Goal: Task Accomplishment & Management: Complete application form

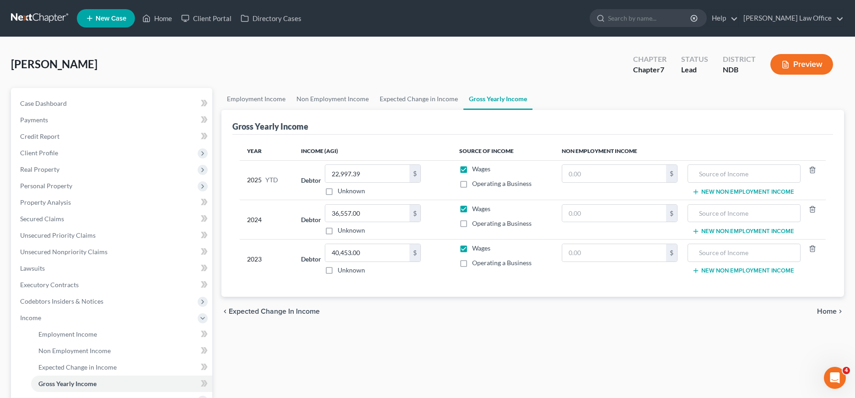
click at [36, 15] on link at bounding box center [40, 18] width 59 height 16
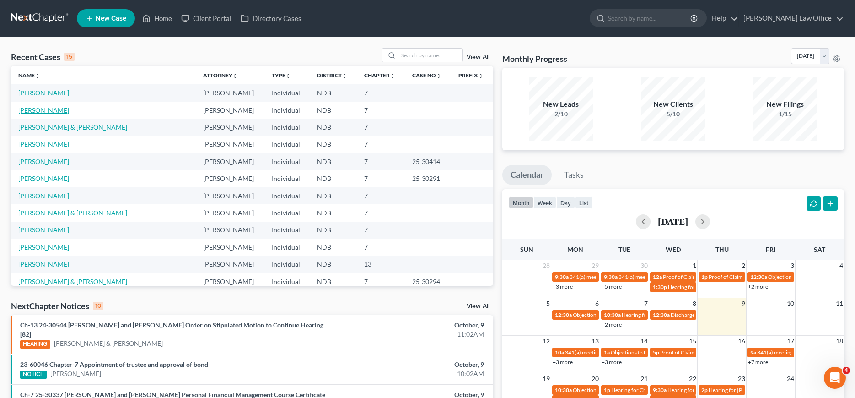
click at [25, 112] on link "[PERSON_NAME]" at bounding box center [43, 110] width 51 height 8
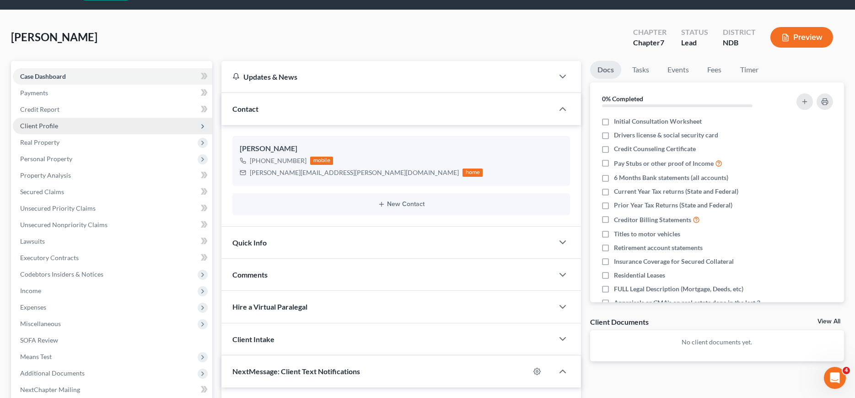
scroll to position [47, 0]
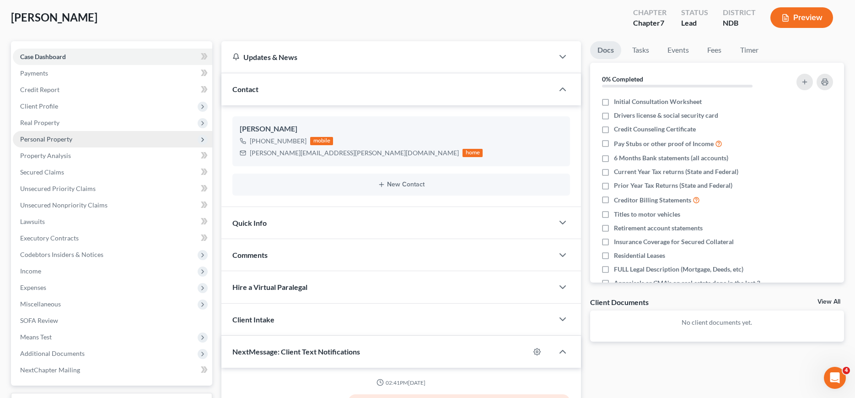
click at [58, 139] on span "Personal Property" at bounding box center [46, 139] width 52 height 8
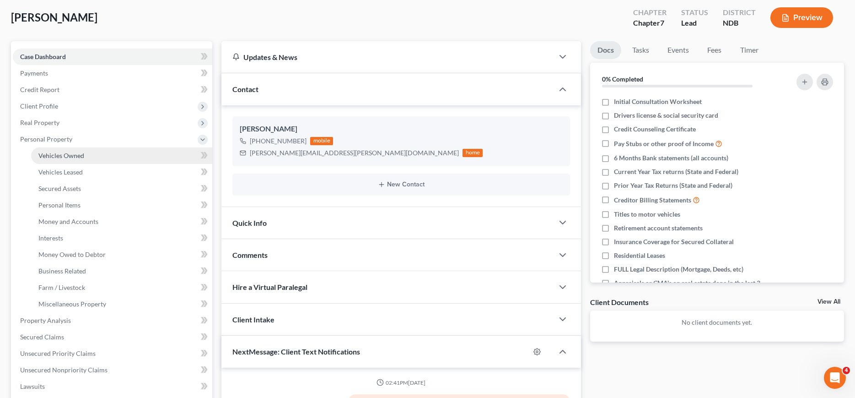
click at [59, 154] on span "Vehicles Owned" at bounding box center [61, 155] width 46 height 8
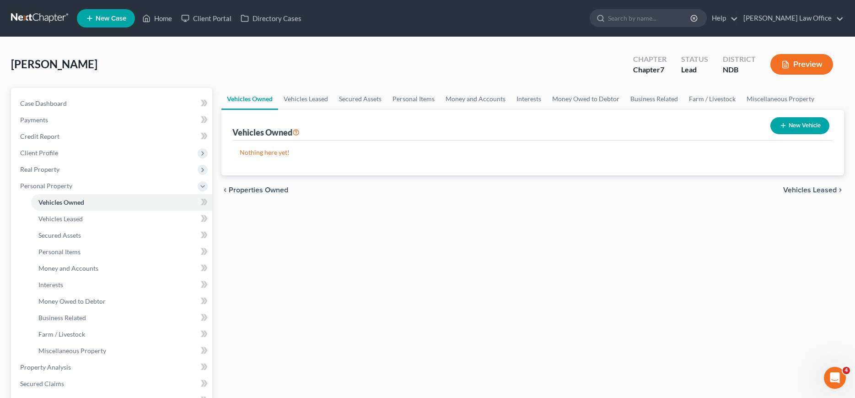
click at [798, 127] on button "New Vehicle" at bounding box center [800, 125] width 59 height 17
select select "0"
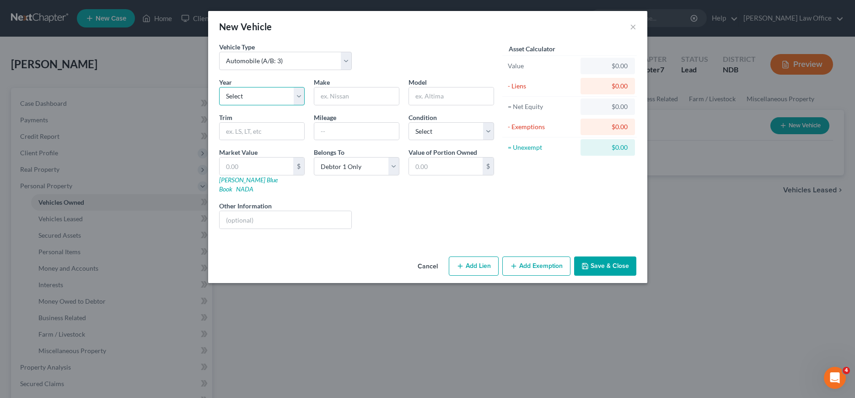
click at [219, 87] on select "Select 2026 2025 2024 2023 2022 2021 2020 2019 2018 2017 2016 2015 2014 2013 20…" at bounding box center [262, 96] width 86 height 18
select select "22"
click option "2004" at bounding box center [0, 0] width 0 height 0
click at [374, 94] on input "text" at bounding box center [356, 95] width 85 height 17
type input "Jeep"
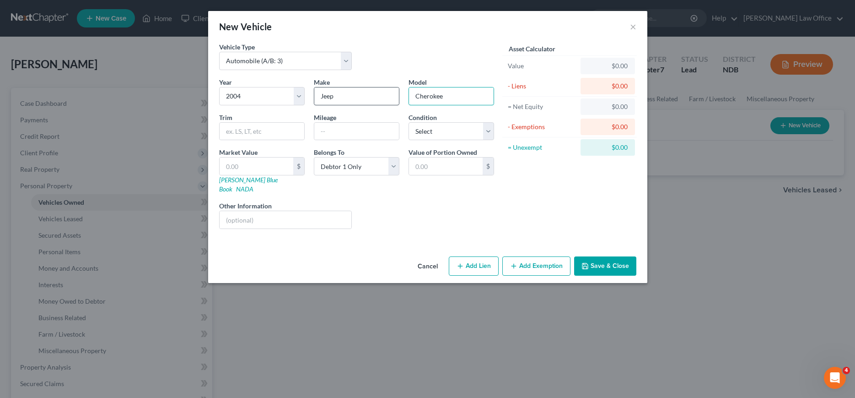
type input "Cherokee"
type input "156,000"
click at [409, 122] on select "Select Excellent Very Good Good Fair Poor" at bounding box center [452, 131] width 86 height 18
select select "4"
click option "Poor" at bounding box center [0, 0] width 0 height 0
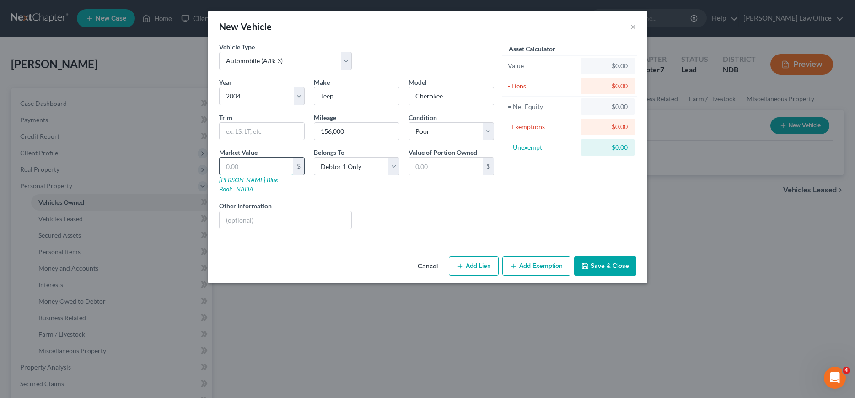
click at [256, 162] on input "text" at bounding box center [257, 165] width 74 height 17
type input "1"
type input "1.00"
type input "19"
type input "19.00"
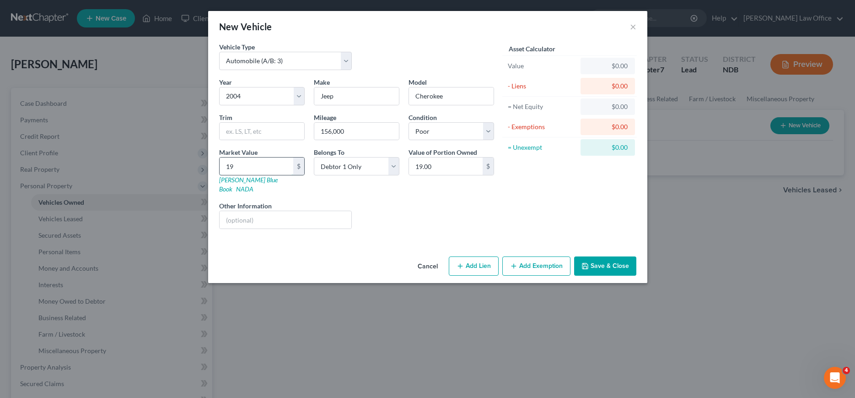
type input "196"
type input "196.00"
type input "1962"
type input "1,962.00"
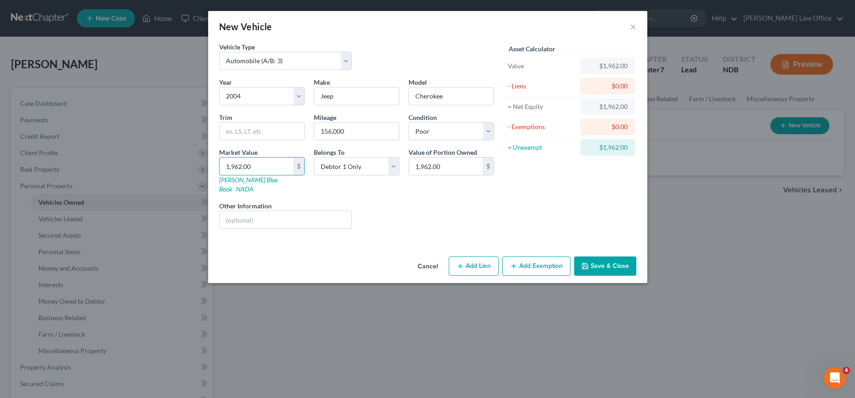
click at [604, 256] on button "Save & Close" at bounding box center [605, 265] width 62 height 19
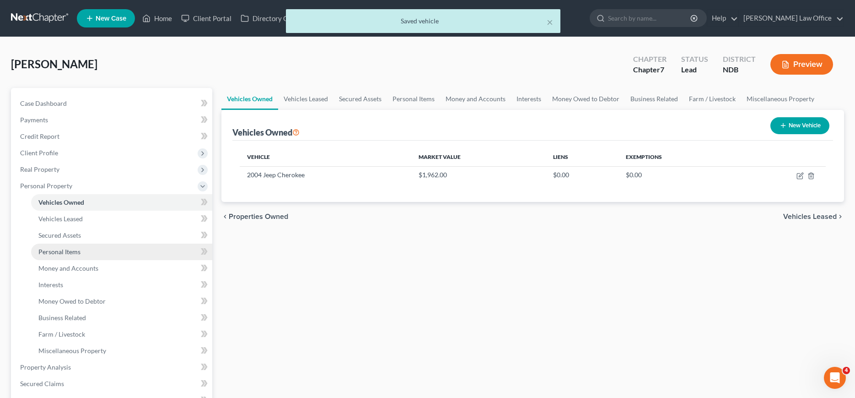
click at [67, 254] on span "Personal Items" at bounding box center [59, 252] width 42 height 8
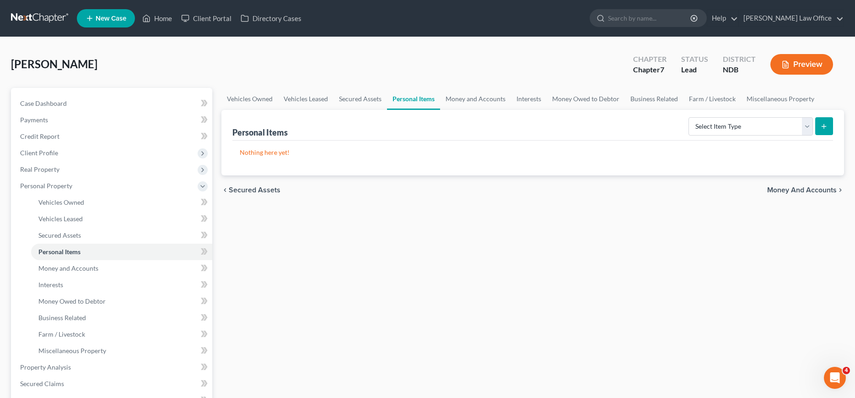
click at [829, 127] on button "submit" at bounding box center [825, 126] width 18 height 18
click at [689, 117] on select "Select Item Type Clothing (A/B: 11) Collectibles Of Value (A/B: 8) Electronics …" at bounding box center [751, 126] width 124 height 18
select select "household_goods"
click option "Household Goods (A/B: 6)" at bounding box center [0, 0] width 0 height 0
click at [822, 124] on icon "submit" at bounding box center [824, 126] width 7 height 7
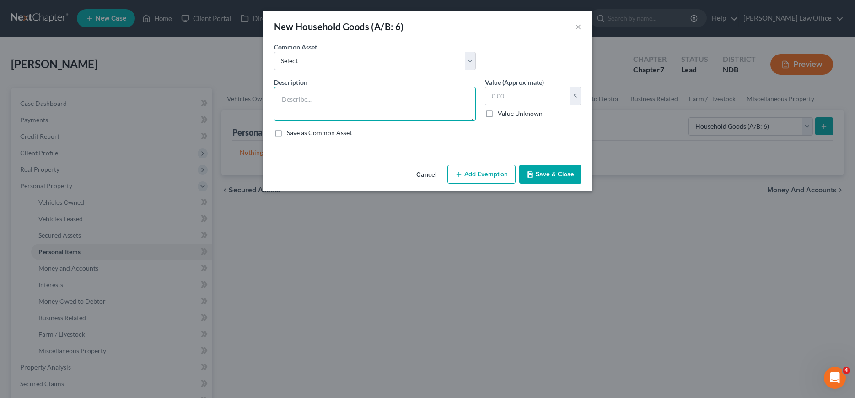
click at [330, 97] on textarea at bounding box center [375, 104] width 202 height 34
type textarea "Couch, Dressers (2), Kitchen Table/Chairs (4), Bed, Desk, Small Kitchen Applian…"
type input "300.00"
click at [542, 174] on button "Save & Close" at bounding box center [550, 174] width 62 height 19
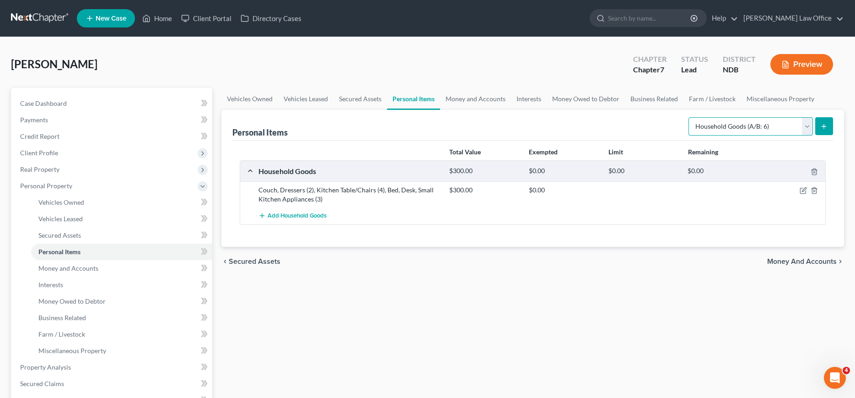
click at [689, 117] on select "Select Item Type Clothing (A/B: 11) Collectibles Of Value (A/B: 8) Electronics …" at bounding box center [751, 126] width 124 height 18
select select "electronics"
click option "Electronics (A/B: 7)" at bounding box center [0, 0] width 0 height 0
click at [822, 124] on icon "submit" at bounding box center [824, 126] width 7 height 7
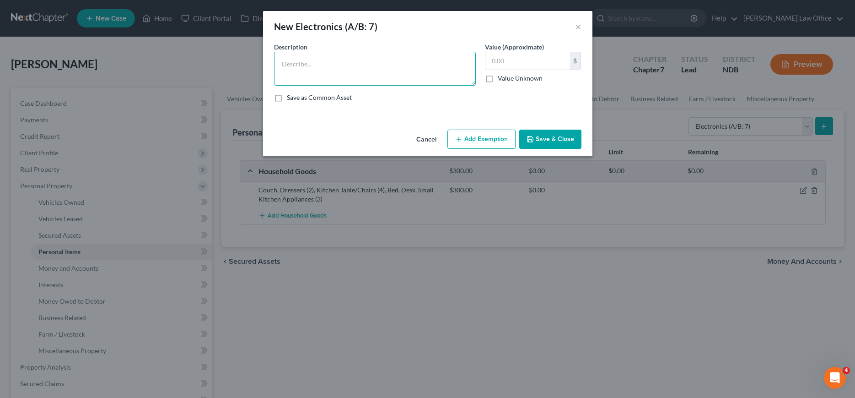
click at [330, 67] on textarea at bounding box center [375, 69] width 202 height 34
type textarea "TV, Tablet, Computer/printer"
type input "150.00"
click at [544, 138] on button "Save & Close" at bounding box center [550, 139] width 62 height 19
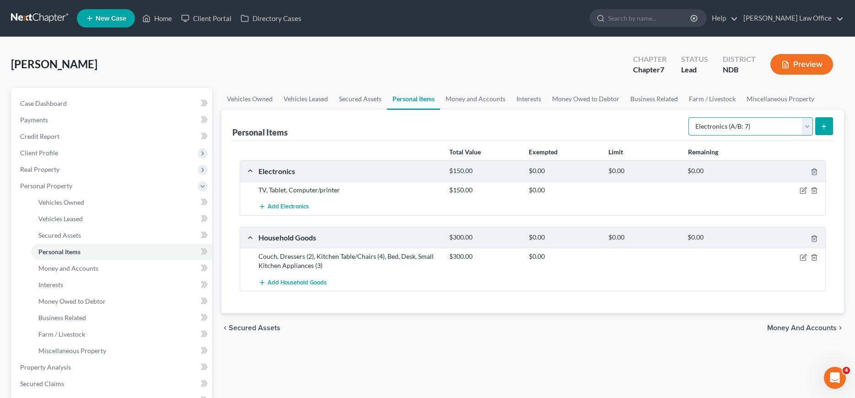
click at [689, 117] on select "Select Item Type Clothing (A/B: 11) Collectibles Of Value (A/B: 8) Electronics …" at bounding box center [751, 126] width 124 height 18
click option "Household Goods (A/B: 6)" at bounding box center [0, 0] width 0 height 0
click at [829, 118] on button "submit" at bounding box center [825, 126] width 18 height 18
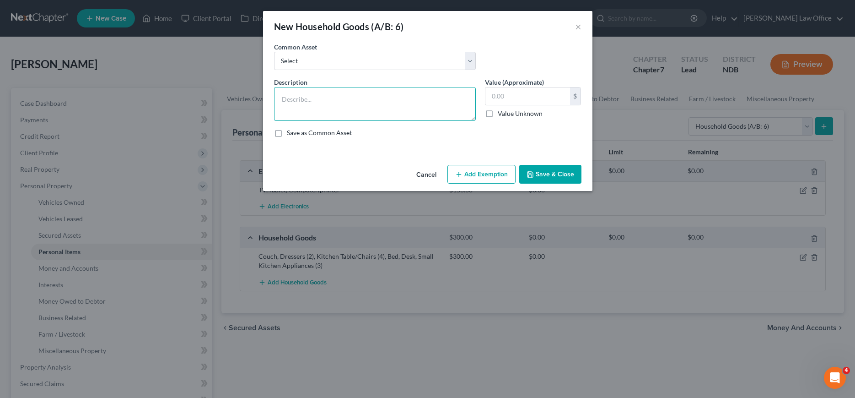
click at [387, 92] on textarea at bounding box center [375, 104] width 202 height 34
click at [274, 52] on select "Select Household goods and furnishings, no one item exceeding _______ in value …" at bounding box center [375, 61] width 202 height 18
click at [424, 177] on button "Cancel" at bounding box center [426, 175] width 35 height 18
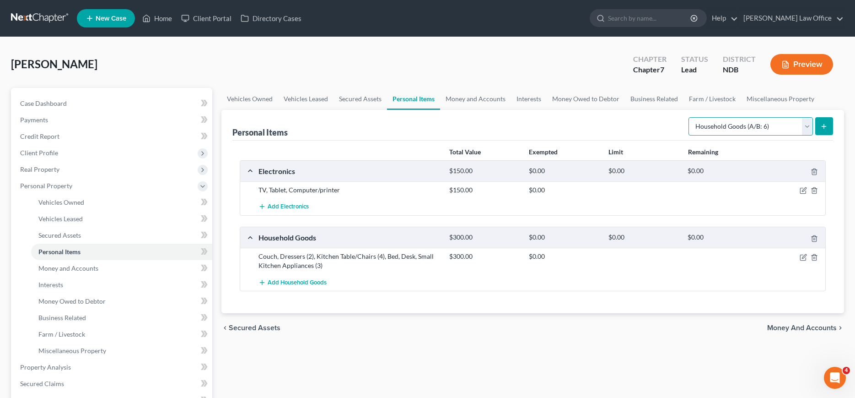
click at [689, 117] on select "Select Item Type Clothing (A/B: 11) Collectibles Of Value (A/B: 8) Electronics …" at bounding box center [751, 126] width 124 height 18
select select "sports_and_hobby_equipment"
click option "Sports & Hobby Equipment (A/B: 9)" at bounding box center [0, 0] width 0 height 0
click at [827, 127] on icon "submit" at bounding box center [824, 126] width 7 height 7
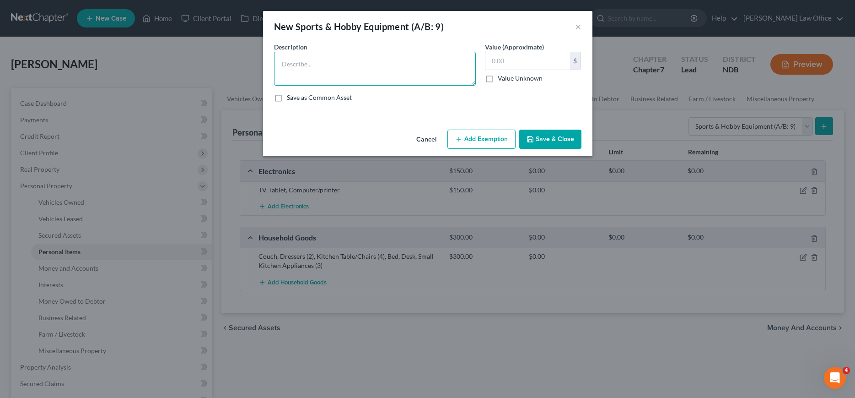
click at [400, 68] on textarea at bounding box center [375, 69] width 202 height 34
type textarea "Tent with sleeping bags (4)"
type input "20.00"
click at [552, 143] on button "Save & Close" at bounding box center [550, 139] width 62 height 19
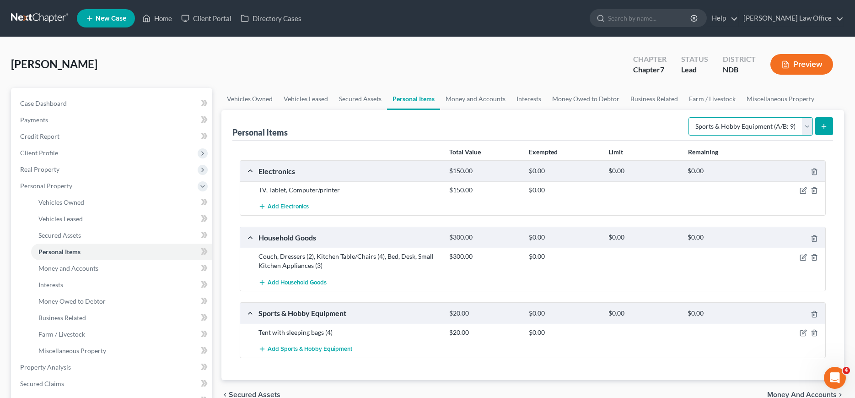
click at [689, 117] on select "Select Item Type Clothing (A/B: 11) Collectibles Of Value (A/B: 8) Electronics …" at bounding box center [751, 126] width 124 height 18
select select "other"
click option "Other (A/B: 14)" at bounding box center [0, 0] width 0 height 0
click at [827, 119] on button "submit" at bounding box center [825, 126] width 18 height 18
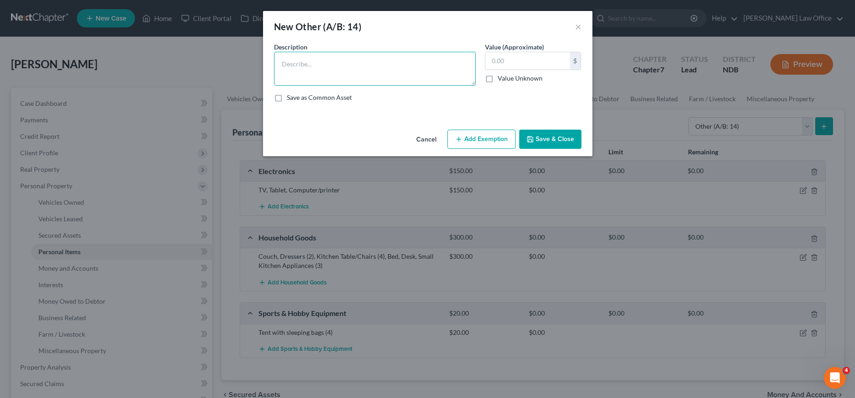
click at [362, 61] on textarea at bounding box center [375, 69] width 202 height 34
type textarea "Misc household hand tools"
type input "25.00"
click at [552, 143] on button "Save & Close" at bounding box center [550, 139] width 62 height 19
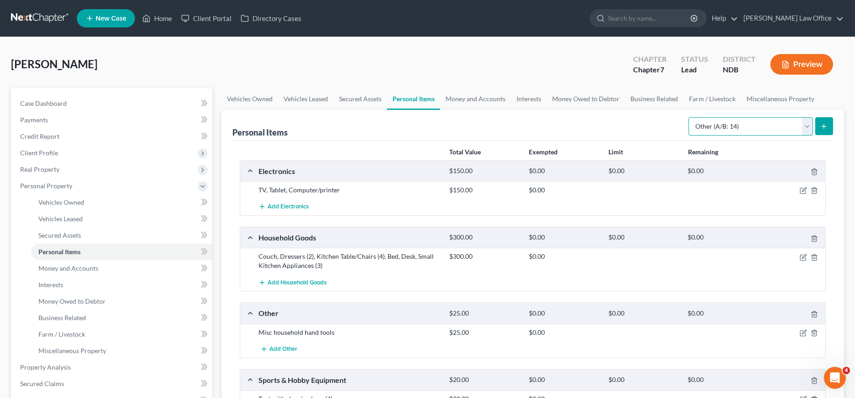
click at [689, 117] on select "Select Item Type Clothing (A/B: 11) Collectibles Of Value (A/B: 8) Electronics …" at bounding box center [751, 126] width 124 height 18
select select "pets"
click option "Pet(s) (A/B: 13)" at bounding box center [0, 0] width 0 height 0
click at [825, 124] on icon "submit" at bounding box center [824, 126] width 7 height 7
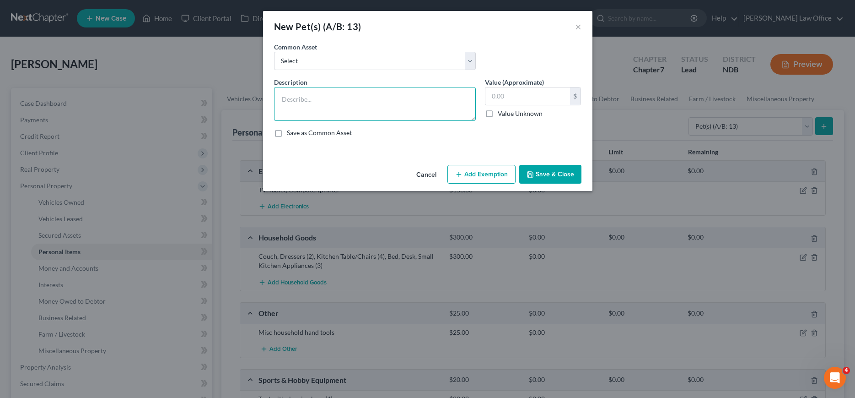
click at [388, 106] on textarea at bounding box center [375, 104] width 202 height 34
type textarea "Dog and Cat"
type input "10.00"
click at [545, 172] on button "Save & Close" at bounding box center [550, 174] width 62 height 19
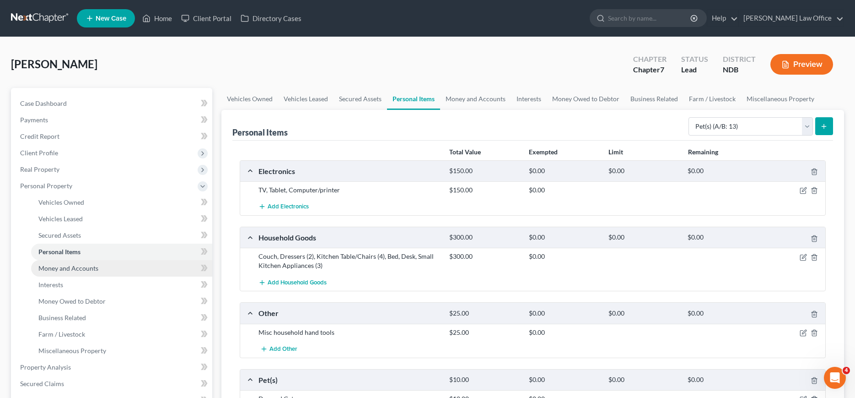
click at [86, 267] on span "Money and Accounts" at bounding box center [68, 268] width 60 height 8
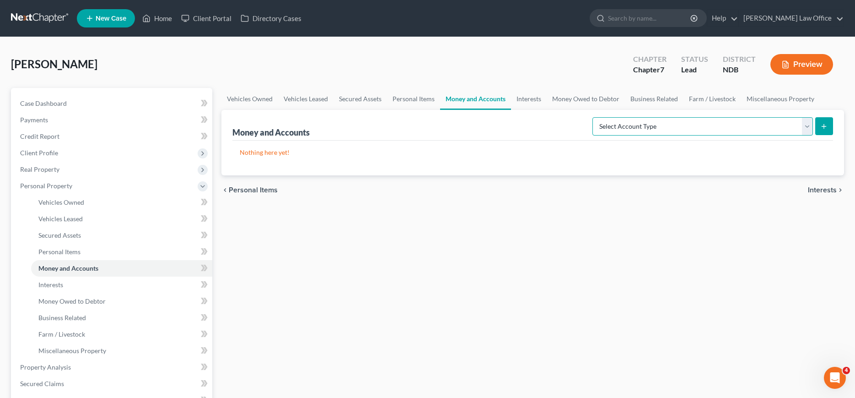
click at [593, 117] on select "Select Account Type Brokerage (A/B: 18, SOFA: 20) Cash on Hand (A/B: 16) Certif…" at bounding box center [703, 126] width 221 height 18
select select "checking"
click option "Checking Account (A/B: 17, SOFA: 20)" at bounding box center [0, 0] width 0 height 0
click at [823, 124] on icon "submit" at bounding box center [824, 126] width 7 height 7
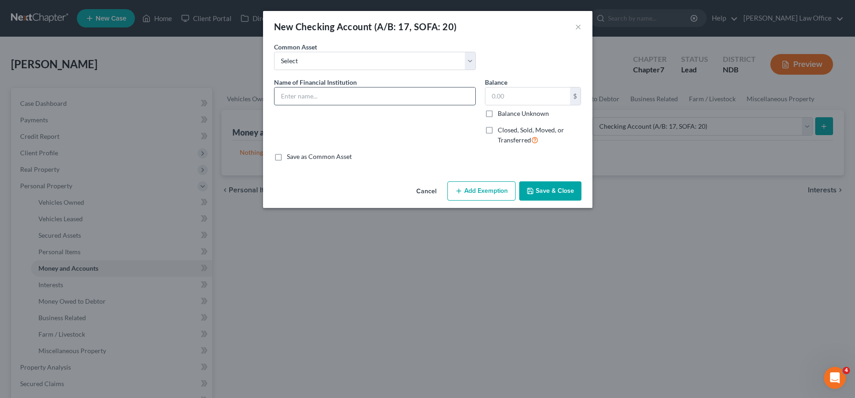
click at [368, 93] on input "text" at bounding box center [375, 95] width 201 height 17
type input "[PERSON_NAME] Bank - Checking - 3878"
click at [557, 192] on button "Save & Close" at bounding box center [550, 190] width 62 height 19
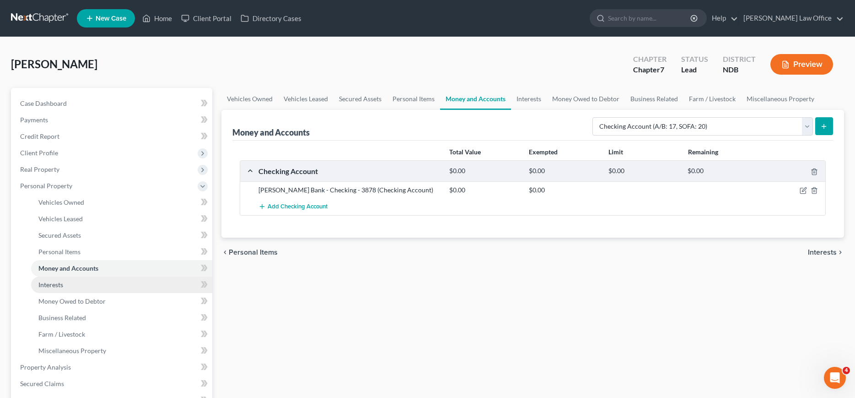
click at [59, 282] on span "Interests" at bounding box center [50, 285] width 25 height 8
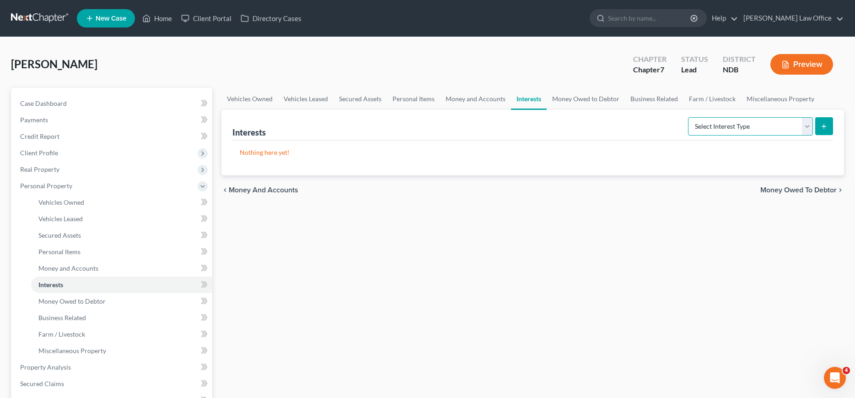
click at [688, 117] on select "Select Interest Type 401K (A/B: 21) Annuity (A/B: 23) Bond (A/B: 18) Education …" at bounding box center [750, 126] width 125 height 18
select select "401k"
click option "401K (A/B: 21)" at bounding box center [0, 0] width 0 height 0
click at [828, 127] on button "submit" at bounding box center [825, 126] width 18 height 18
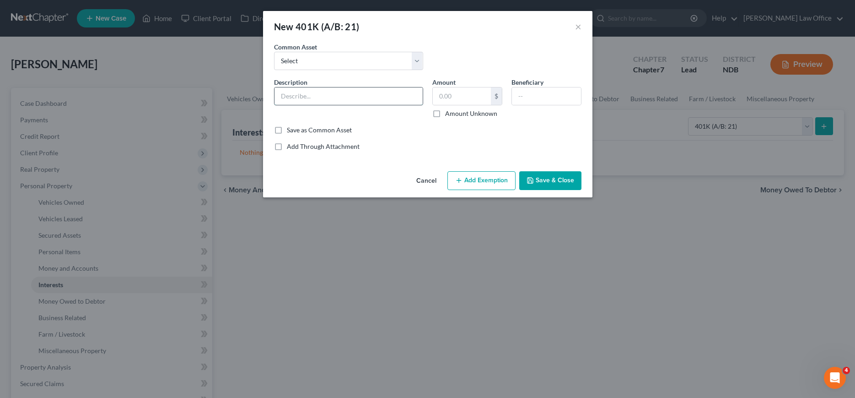
click at [324, 99] on input "text" at bounding box center [349, 95] width 148 height 17
type input "Bell Bank"
type input "10,597.45"
click at [551, 188] on button "Save & Close" at bounding box center [550, 180] width 62 height 19
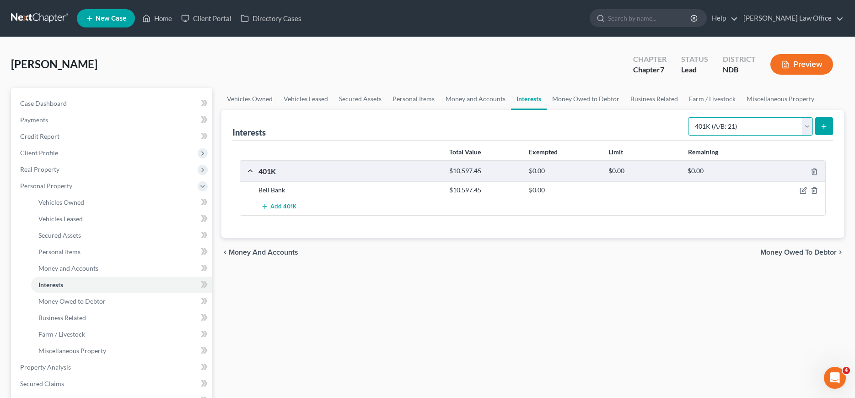
click at [688, 117] on select "Select Interest Type 401K (A/B: 21) Annuity (A/B: 23) Bond (A/B: 18) Education …" at bounding box center [750, 126] width 125 height 18
select select "term_life_insurance"
click option "Term Life Insurance (A/B: 31)" at bounding box center [0, 0] width 0 height 0
click at [821, 124] on icon "submit" at bounding box center [824, 126] width 7 height 7
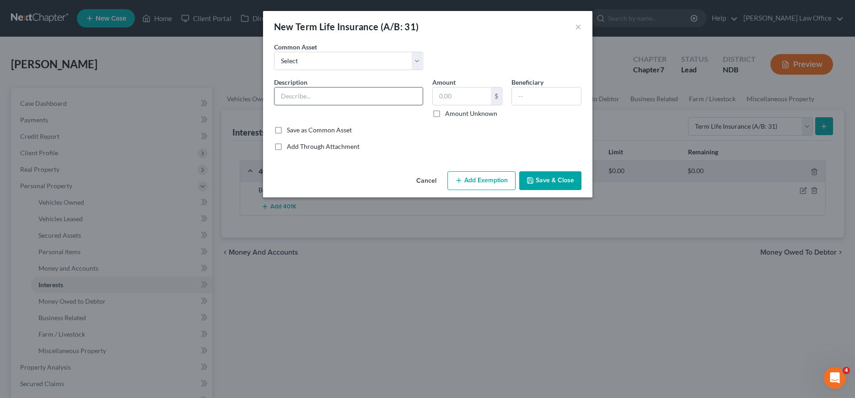
click at [310, 96] on input "text" at bounding box center [349, 95] width 148 height 17
type input "Equitable Life"
type input "0.00"
click at [536, 186] on button "Save & Close" at bounding box center [550, 180] width 62 height 19
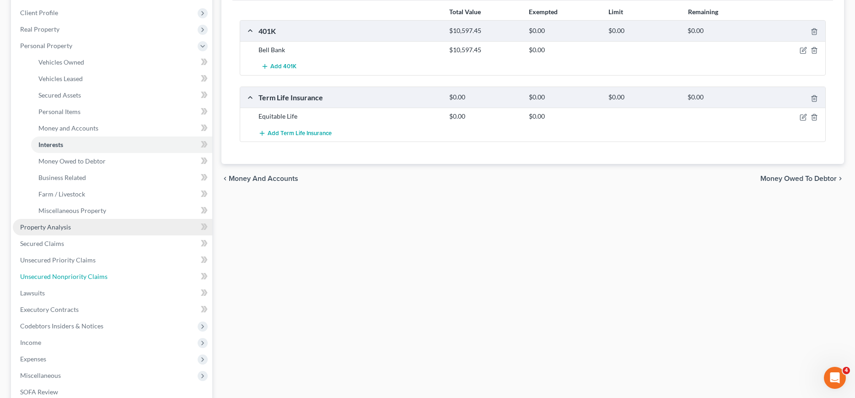
click at [45, 275] on span "Unsecured Nonpriority Claims" at bounding box center [63, 276] width 87 height 8
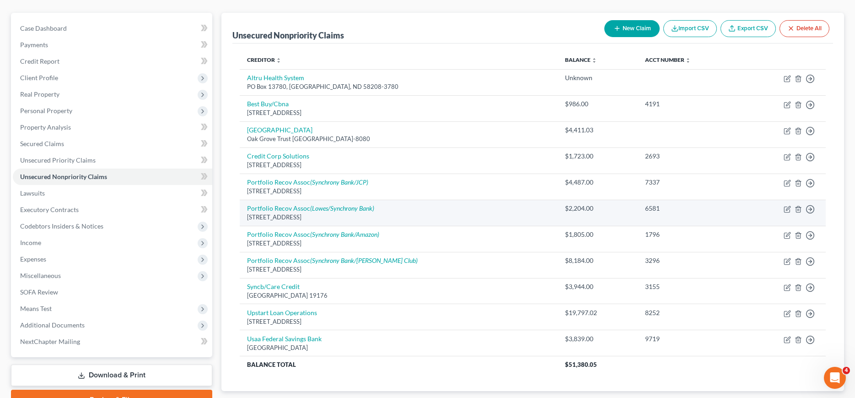
scroll to position [93, 0]
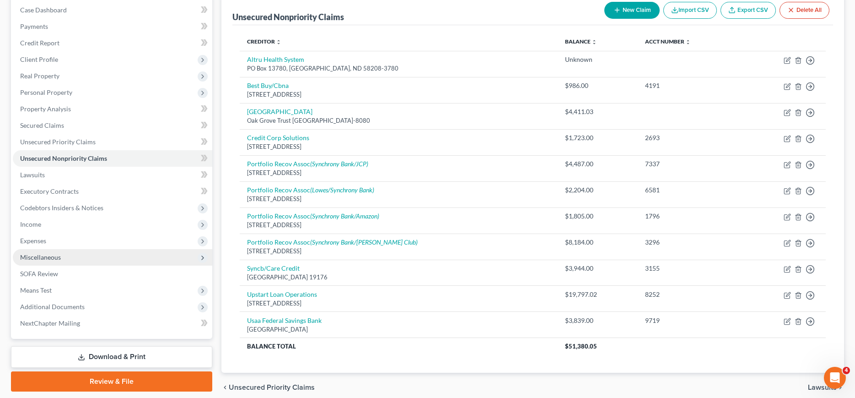
click at [31, 257] on span "Miscellaneous" at bounding box center [40, 257] width 41 height 8
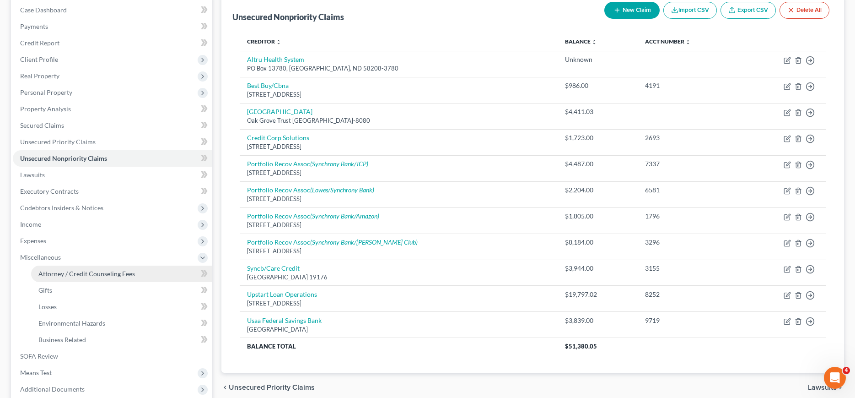
click at [59, 280] on link "Attorney / Credit Counseling Fees" at bounding box center [121, 273] width 181 height 16
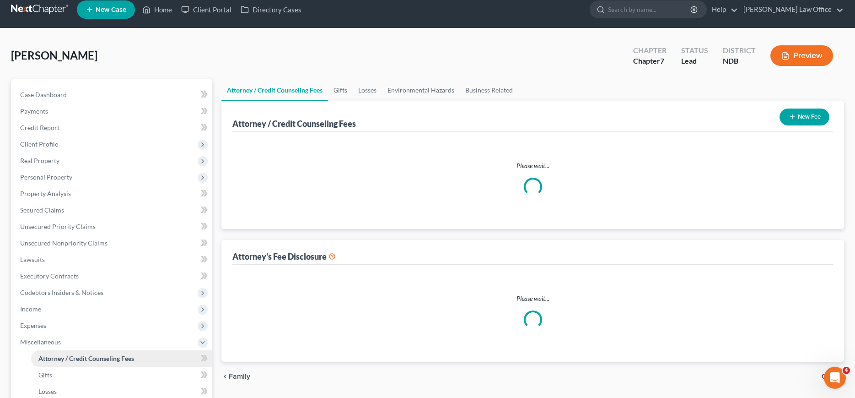
select select "5"
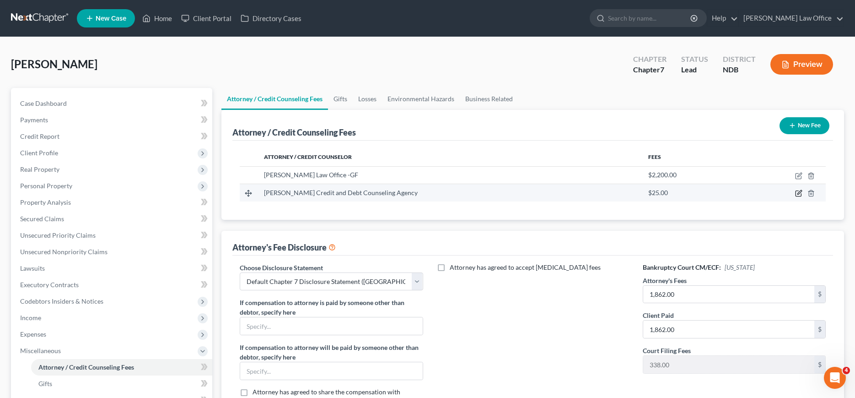
click at [800, 191] on icon "button" at bounding box center [798, 192] width 7 height 7
select select "43"
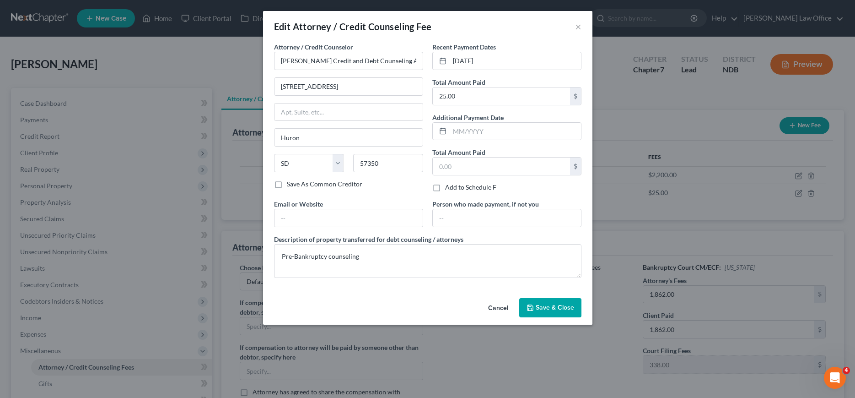
click at [549, 312] on button "Save & Close" at bounding box center [550, 307] width 62 height 19
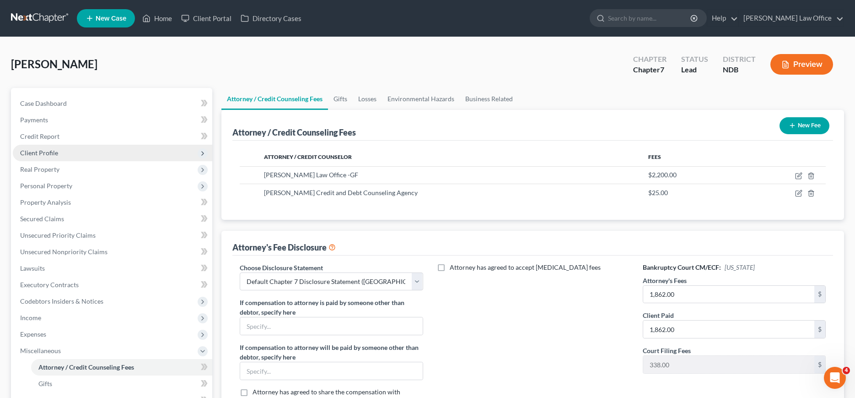
click at [39, 152] on span "Client Profile" at bounding box center [39, 153] width 38 height 8
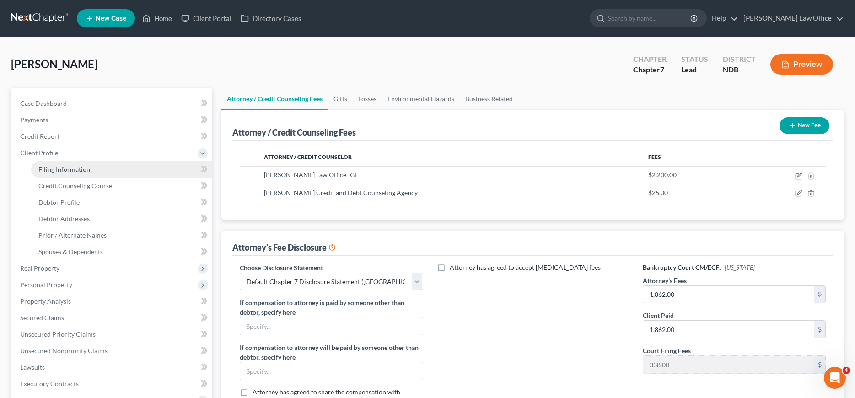
click at [43, 165] on link "Filing Information" at bounding box center [121, 169] width 181 height 16
select select "1"
select select "0"
select select "29"
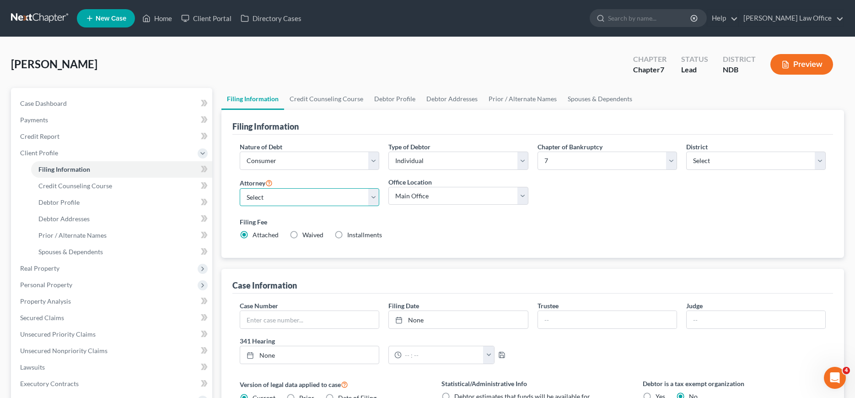
click at [240, 188] on select "Select [PERSON_NAME] - NDB [PERSON_NAME] - MNB [PERSON_NAME] - MNB [PERSON_NAME…" at bounding box center [310, 197] width 140 height 18
select select "4"
click option "[PERSON_NAME] - NDB" at bounding box center [0, 0] width 0 height 0
click at [67, 184] on span "Credit Counseling Course" at bounding box center [75, 186] width 74 height 8
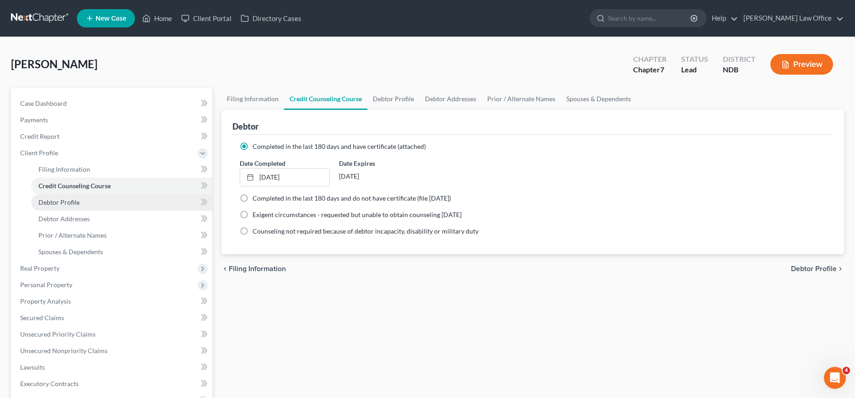
click at [67, 202] on span "Debtor Profile" at bounding box center [58, 202] width 41 height 8
select select "0"
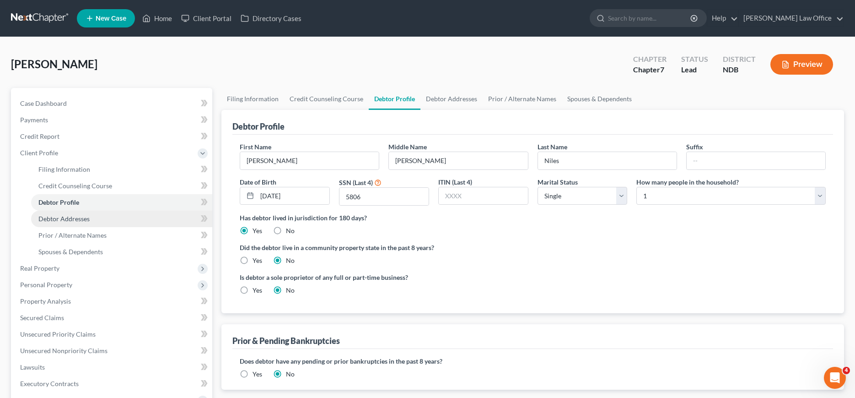
click at [67, 218] on span "Debtor Addresses" at bounding box center [63, 219] width 51 height 8
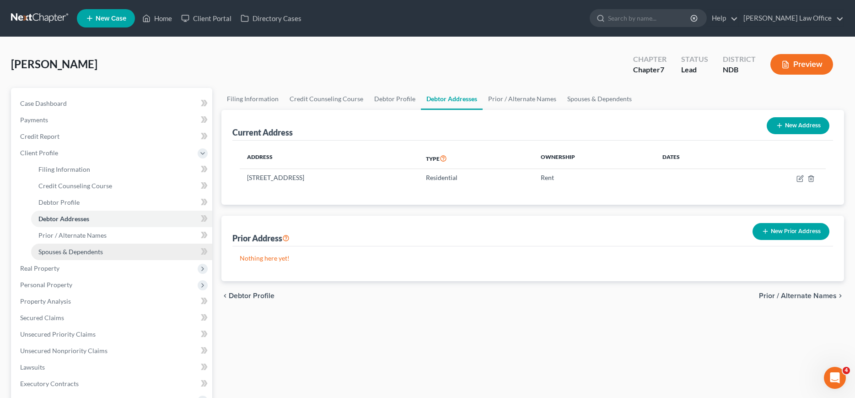
click at [69, 247] on link "Spouses & Dependents" at bounding box center [121, 251] width 181 height 16
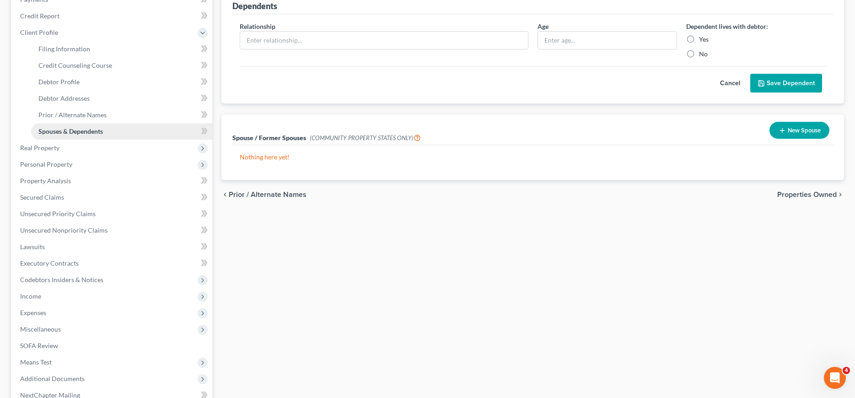
scroll to position [140, 0]
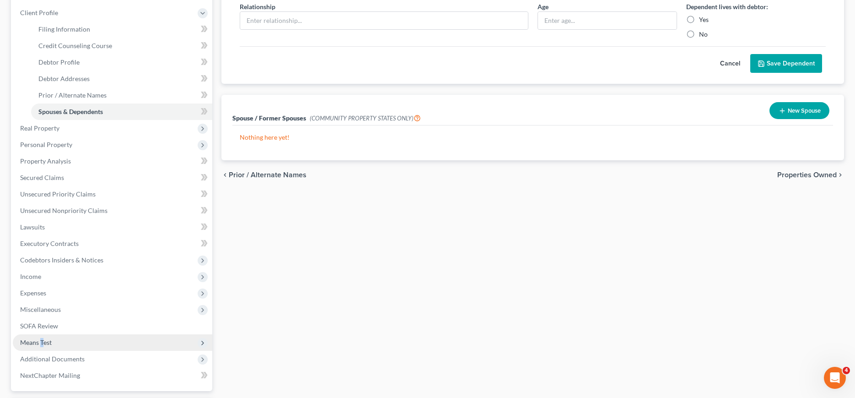
click at [42, 344] on span "Means Test" at bounding box center [36, 342] width 32 height 8
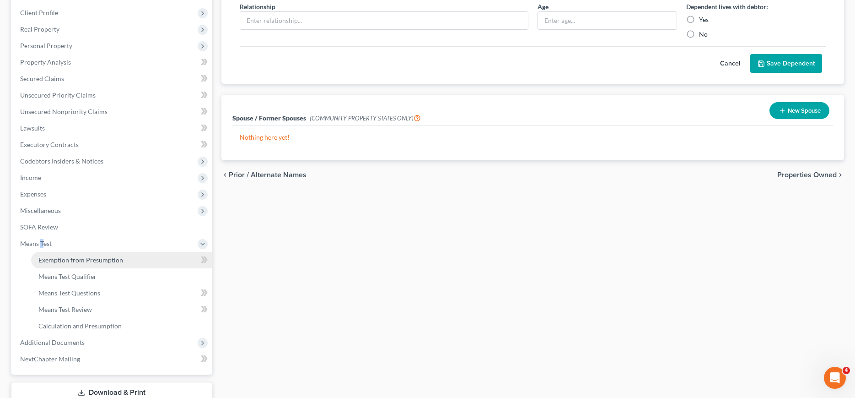
click at [97, 261] on span "Exemption from Presumption" at bounding box center [80, 260] width 85 height 8
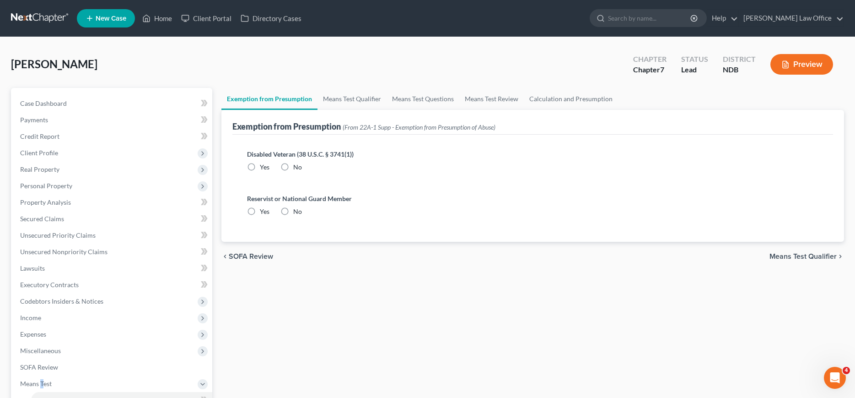
click at [293, 164] on label "No" at bounding box center [297, 166] width 9 height 9
click at [297, 164] on input "No" at bounding box center [300, 165] width 6 height 6
radio input "true"
click at [293, 208] on label "No" at bounding box center [297, 211] width 9 height 9
click at [297, 208] on input "No" at bounding box center [300, 210] width 6 height 6
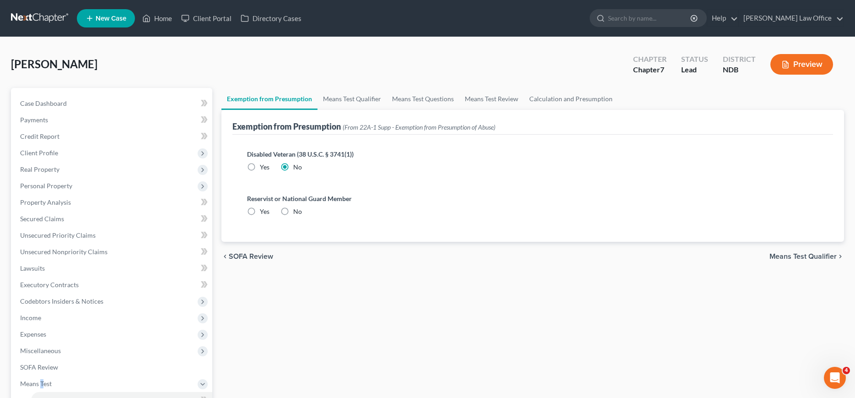
radio input "true"
click at [792, 259] on span "Means Test Qualifier" at bounding box center [803, 256] width 67 height 7
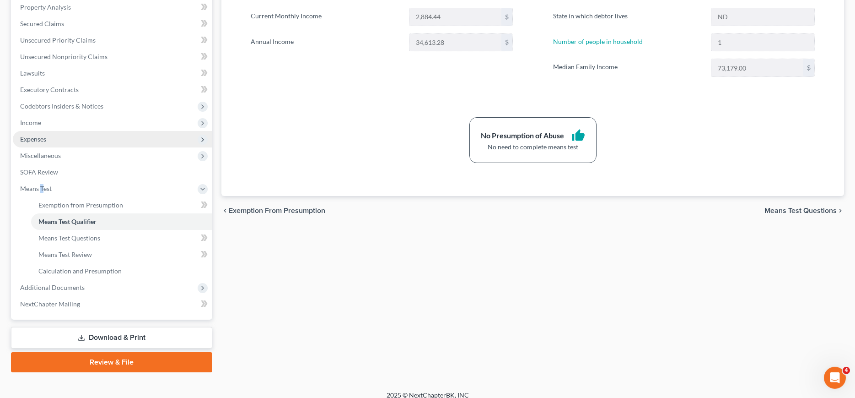
scroll to position [203, 0]
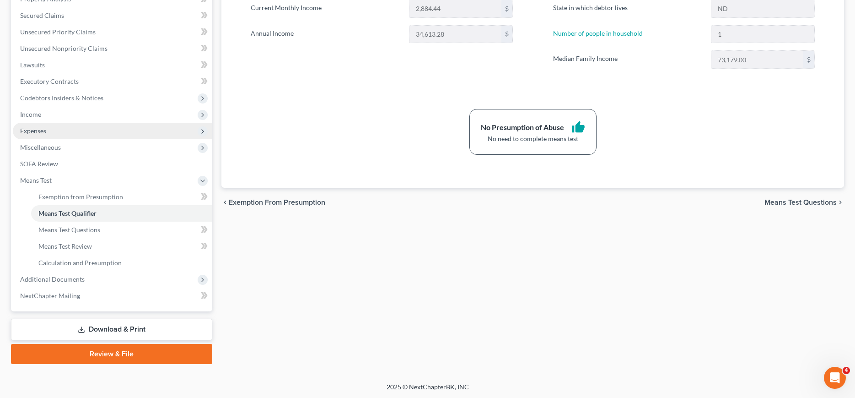
click at [37, 131] on span "Expenses" at bounding box center [33, 131] width 26 height 8
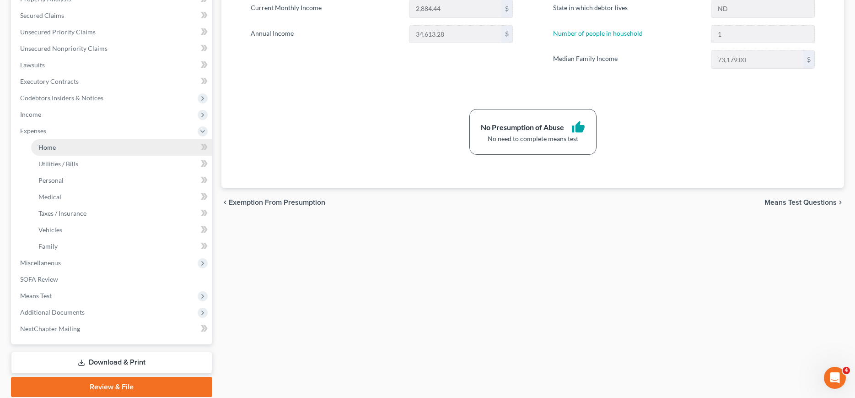
click at [37, 143] on link "Home" at bounding box center [121, 147] width 181 height 16
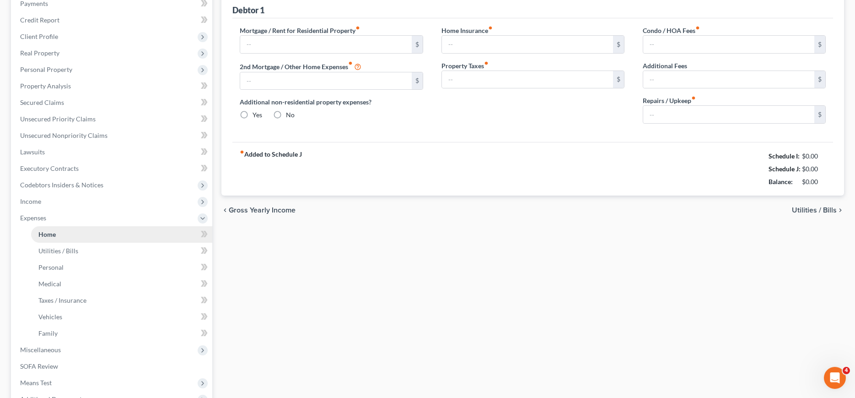
type input "1,310.00"
type input "0.00"
radio input "true"
type input "5.50"
type input "0.00"
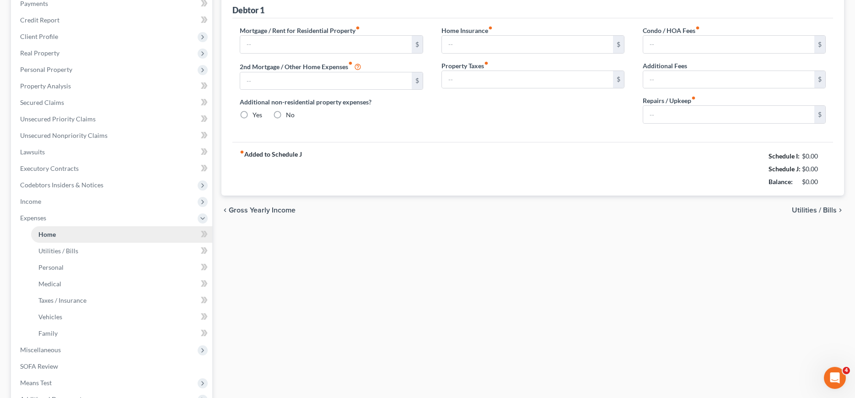
type input "0.00"
type input "20.00"
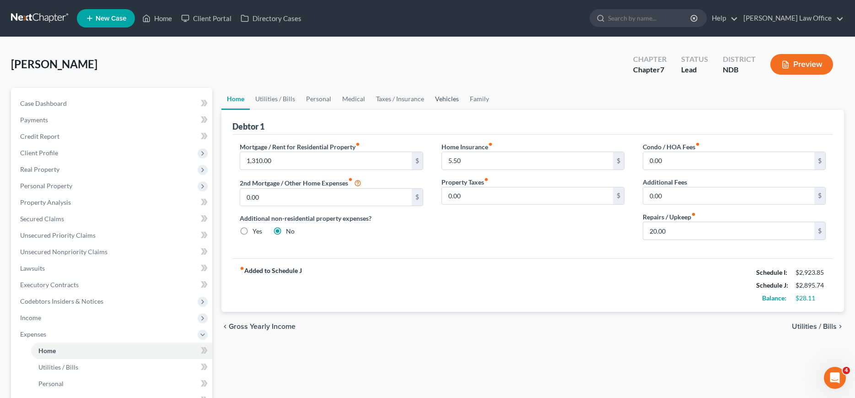
click at [440, 101] on link "Vehicles" at bounding box center [447, 99] width 35 height 22
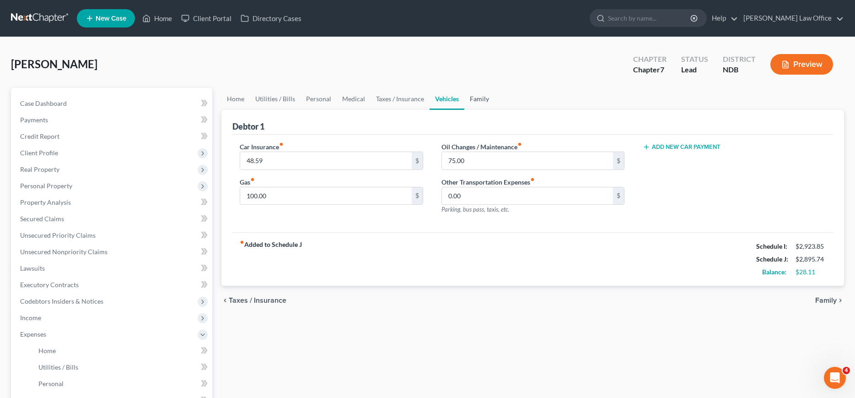
click at [472, 97] on link "Family" at bounding box center [480, 99] width 30 height 22
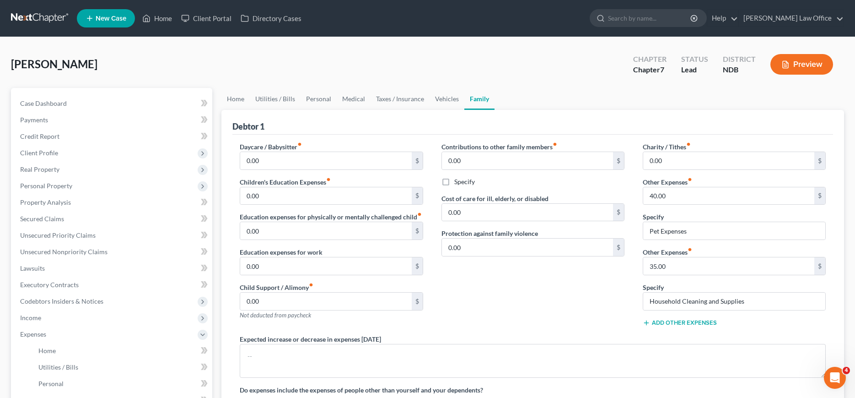
click at [31, 18] on link at bounding box center [40, 18] width 59 height 16
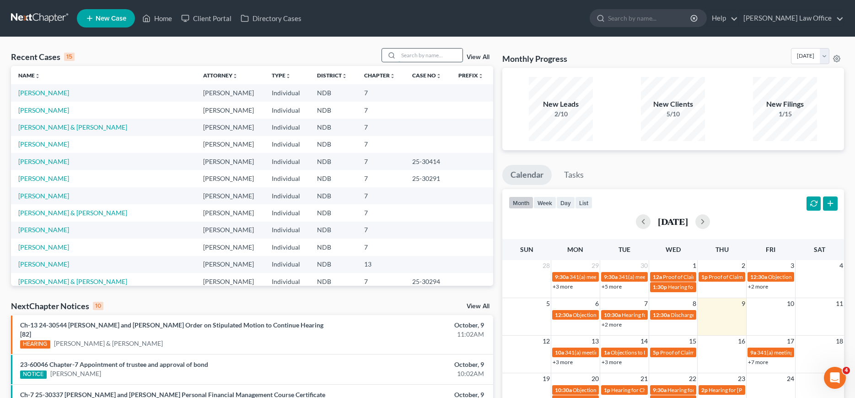
click at [425, 55] on input "search" at bounding box center [431, 55] width 64 height 13
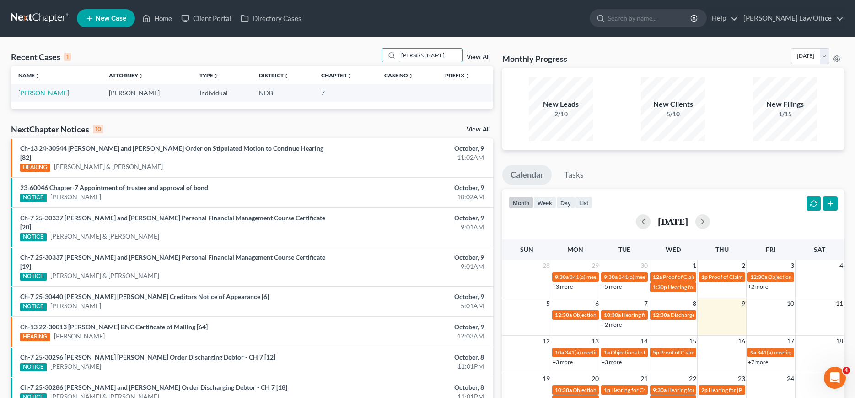
type input "gaddy"
click at [38, 90] on link "Gaddie, David" at bounding box center [43, 93] width 51 height 8
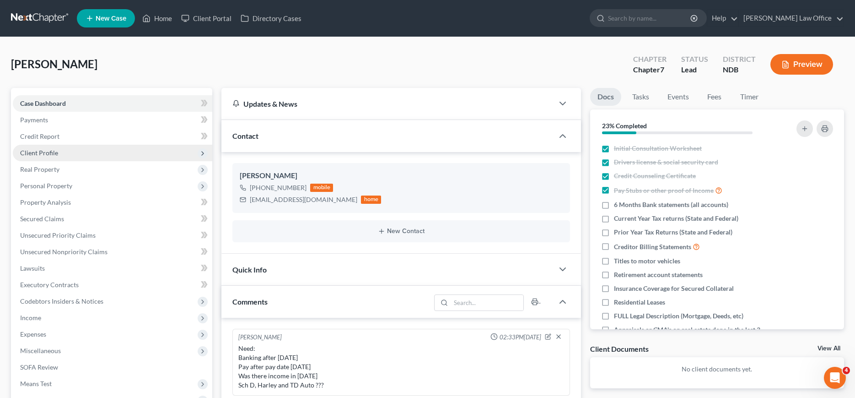
click at [51, 154] on span "Client Profile" at bounding box center [39, 153] width 38 height 8
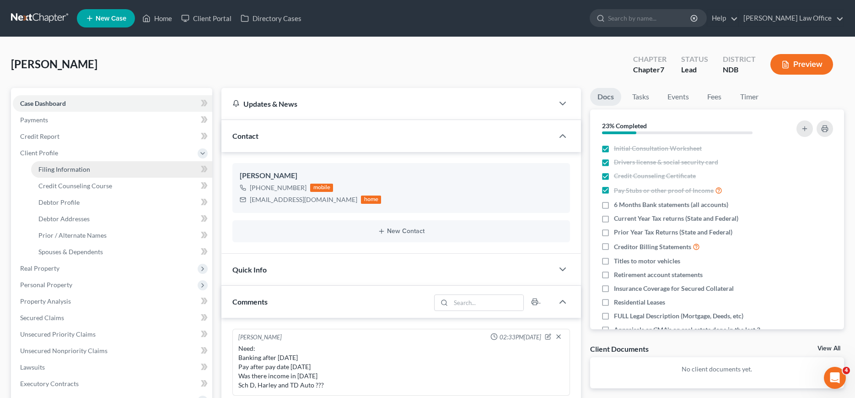
click at [57, 171] on span "Filing Information" at bounding box center [64, 169] width 52 height 8
select select "1"
select select "0"
select select "60"
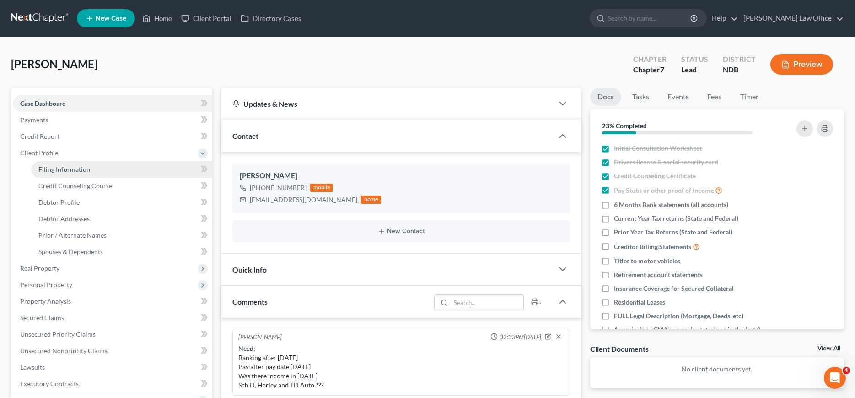
select select "29"
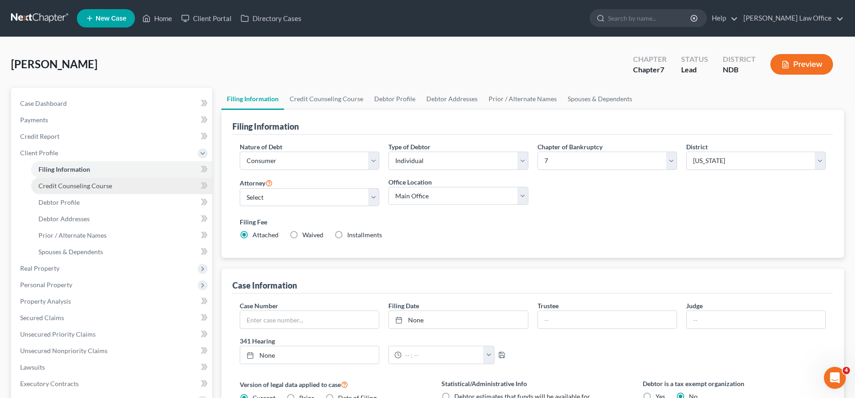
click at [79, 184] on span "Credit Counseling Course" at bounding box center [75, 186] width 74 height 8
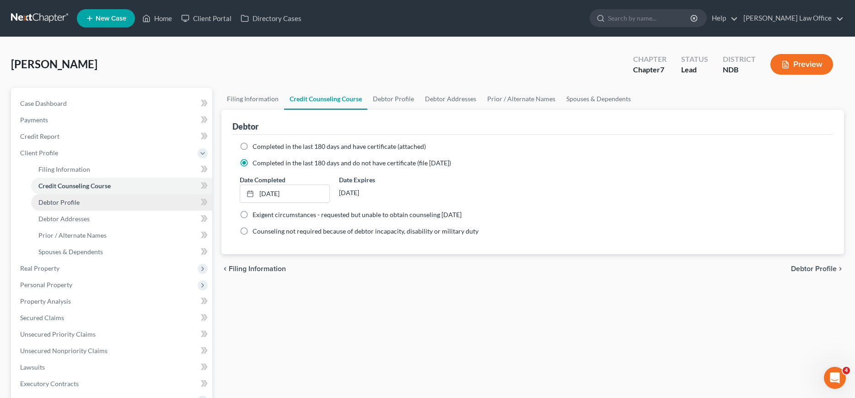
click at [63, 200] on span "Debtor Profile" at bounding box center [58, 202] width 41 height 8
select select "0"
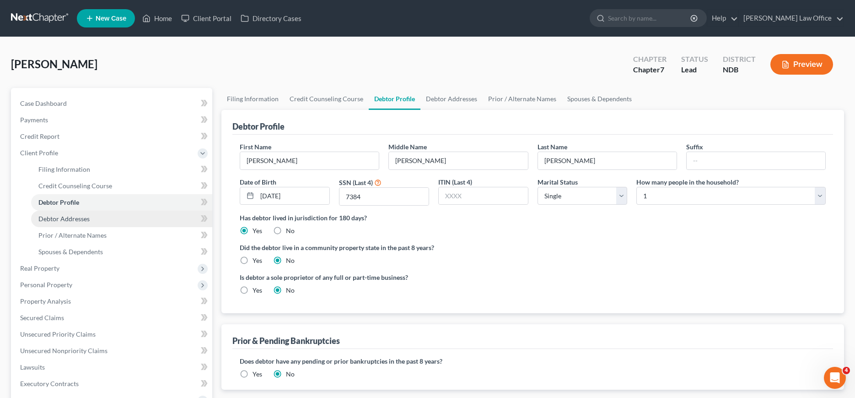
click at [52, 215] on span "Debtor Addresses" at bounding box center [63, 219] width 51 height 8
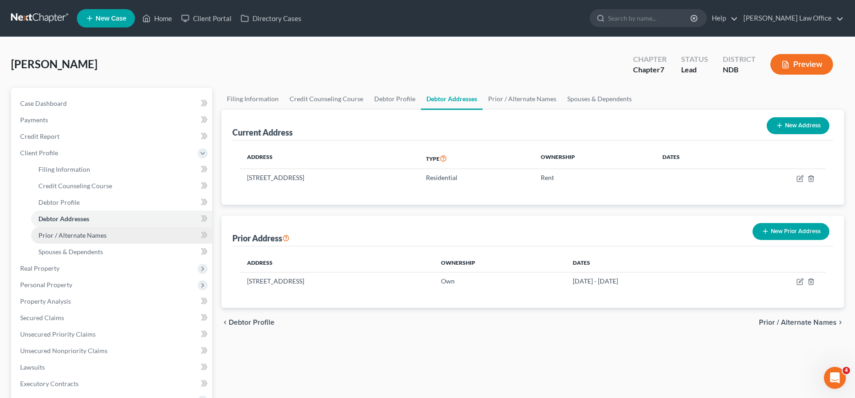
click at [62, 234] on span "Prior / Alternate Names" at bounding box center [72, 235] width 68 height 8
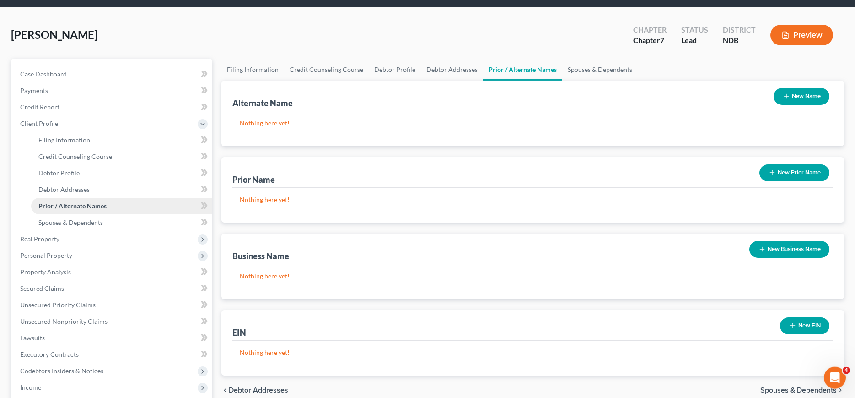
scroll to position [47, 0]
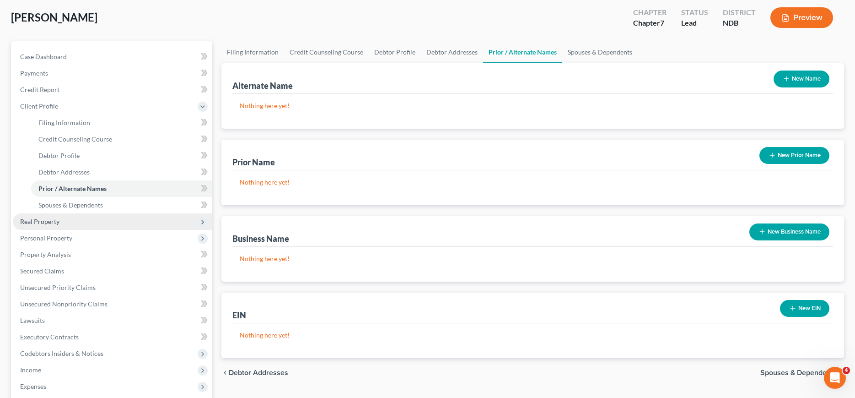
click at [46, 223] on span "Real Property" at bounding box center [39, 221] width 39 height 8
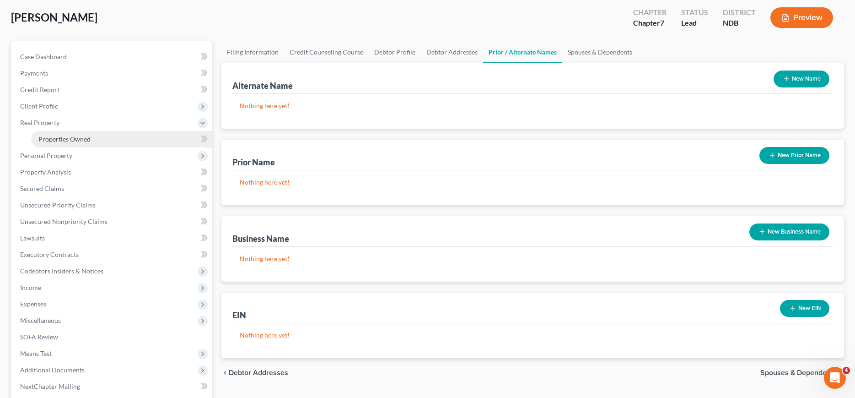
click at [65, 138] on span "Properties Owned" at bounding box center [64, 139] width 52 height 8
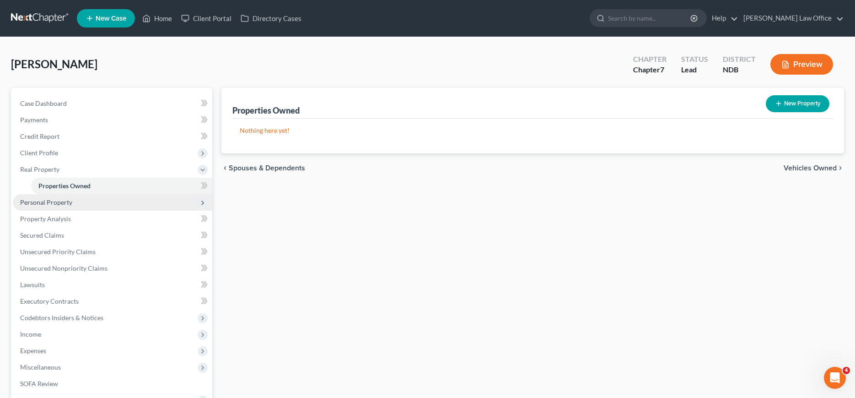
click at [39, 200] on span "Personal Property" at bounding box center [46, 202] width 52 height 8
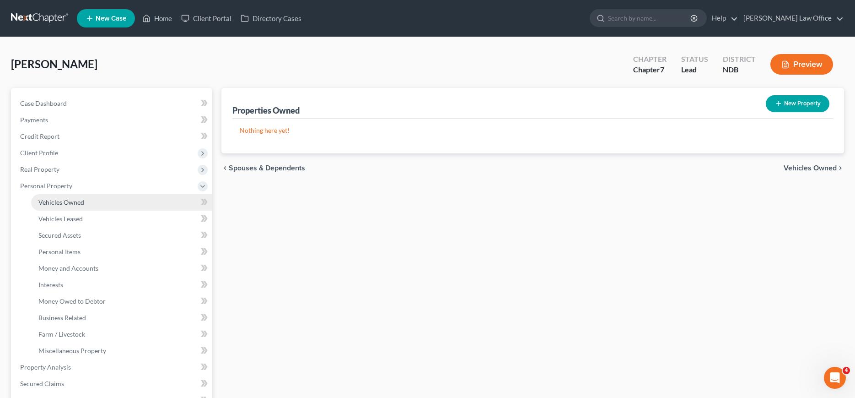
click at [60, 200] on span "Vehicles Owned" at bounding box center [61, 202] width 46 height 8
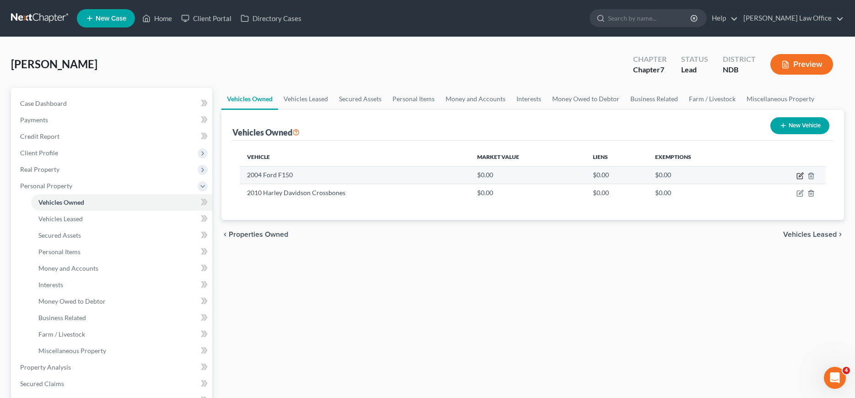
click at [800, 175] on icon "button" at bounding box center [800, 175] width 7 height 7
select select "0"
select select "22"
select select "4"
select select "0"
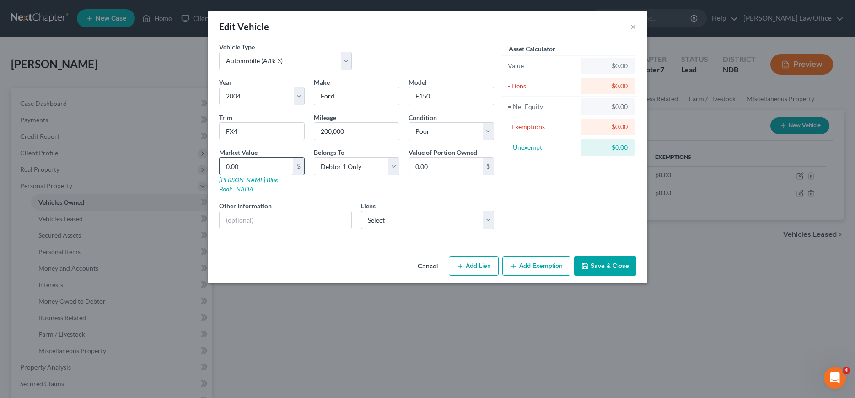
click at [246, 168] on input "0.00" at bounding box center [257, 165] width 74 height 17
click at [245, 166] on input "0.00" at bounding box center [257, 165] width 74 height 17
type input "0"
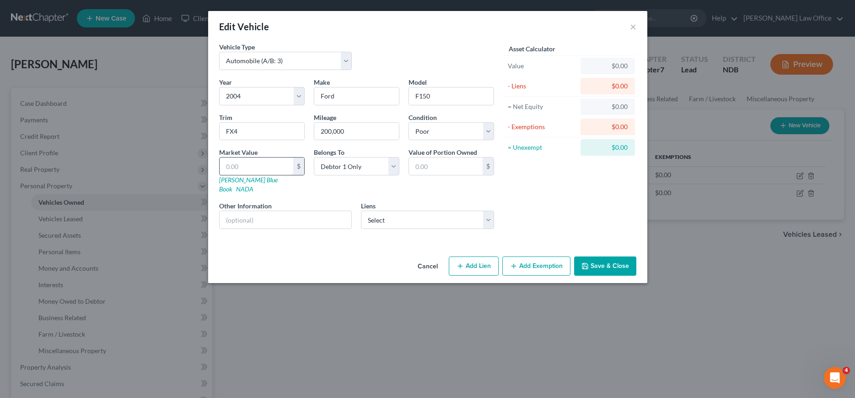
type input "8"
type input "8.00"
type input "80"
type input "80.00"
type input "800"
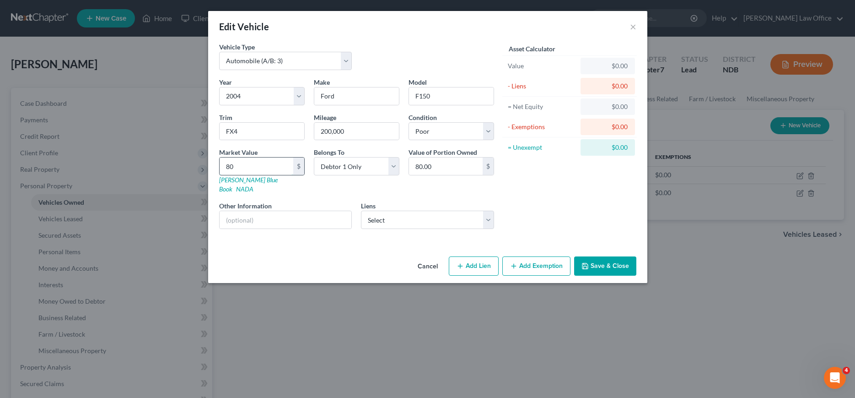
type input "800.00"
click at [606, 260] on button "Save & Close" at bounding box center [605, 265] width 62 height 19
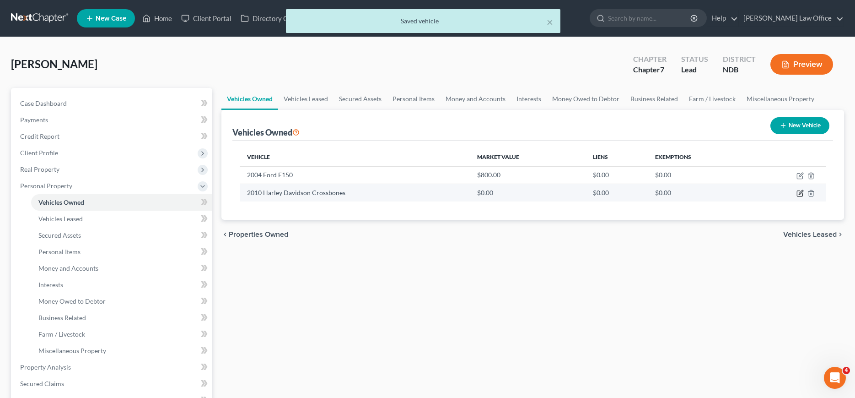
click at [799, 195] on icon "button" at bounding box center [800, 192] width 7 height 7
select select "7"
select select "16"
select select "3"
select select "0"
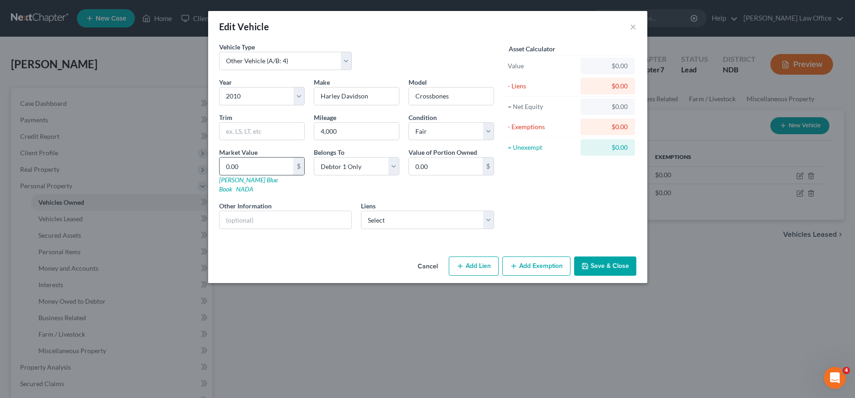
click at [256, 168] on input "0.00" at bounding box center [257, 165] width 74 height 17
type input "3"
type input "3.00"
type input "30"
type input "30.00"
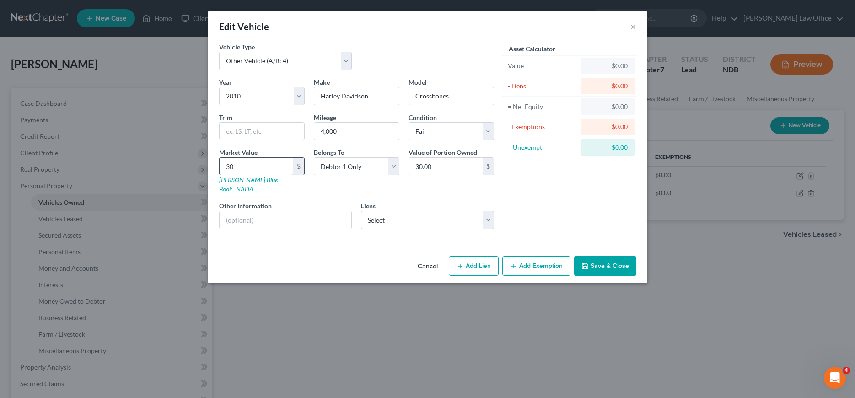
type input "300"
type input "300.00"
type input "3000"
type input "3,000.00"
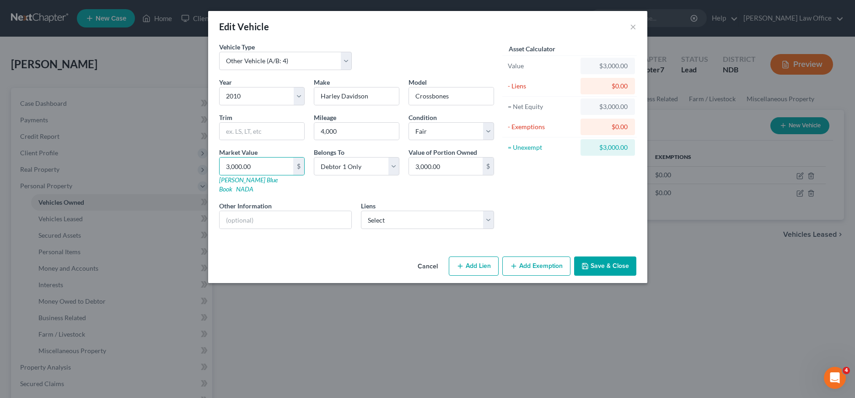
click at [599, 256] on button "Save & Close" at bounding box center [605, 265] width 62 height 19
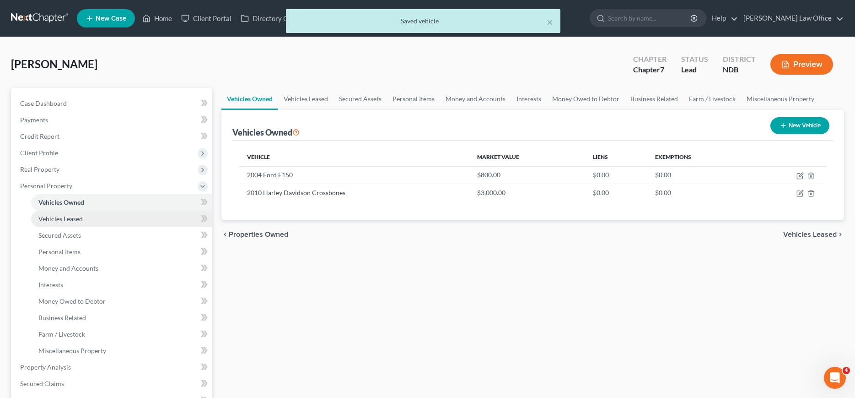
click at [54, 216] on span "Vehicles Leased" at bounding box center [60, 219] width 44 height 8
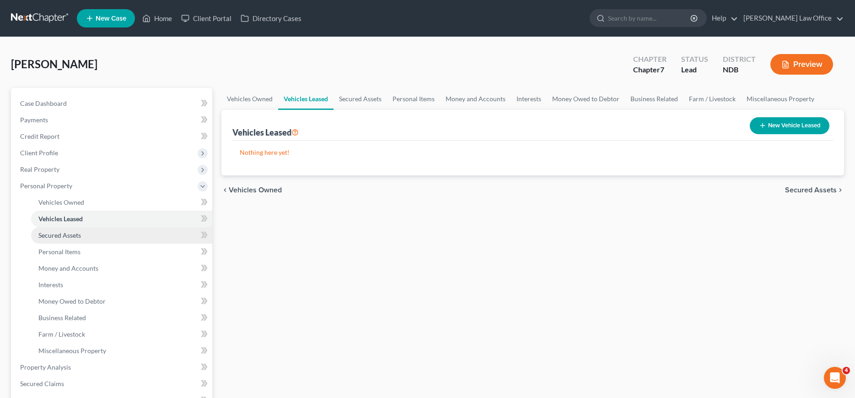
click at [54, 235] on span "Secured Assets" at bounding box center [59, 235] width 43 height 8
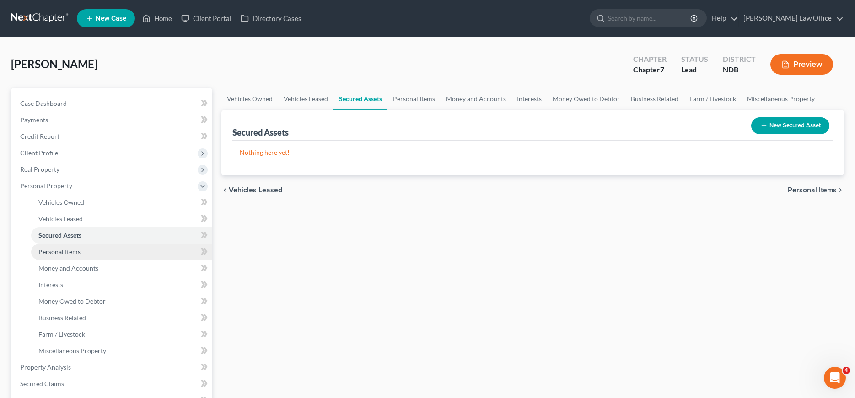
click at [54, 250] on span "Personal Items" at bounding box center [59, 252] width 42 height 8
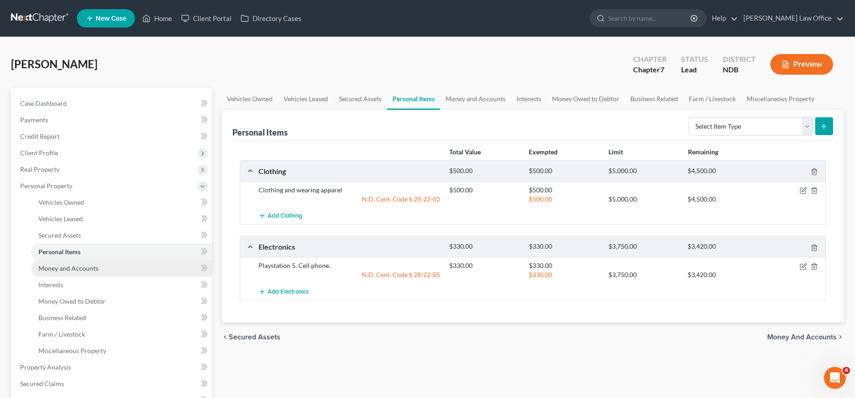
click at [54, 267] on span "Money and Accounts" at bounding box center [68, 268] width 60 height 8
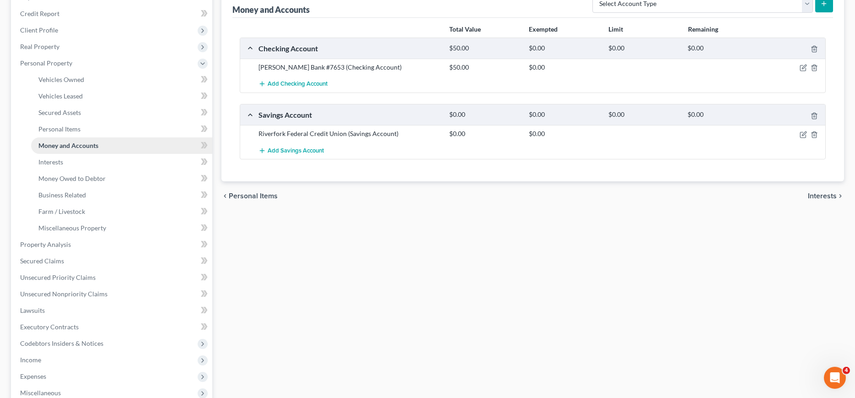
scroll to position [140, 0]
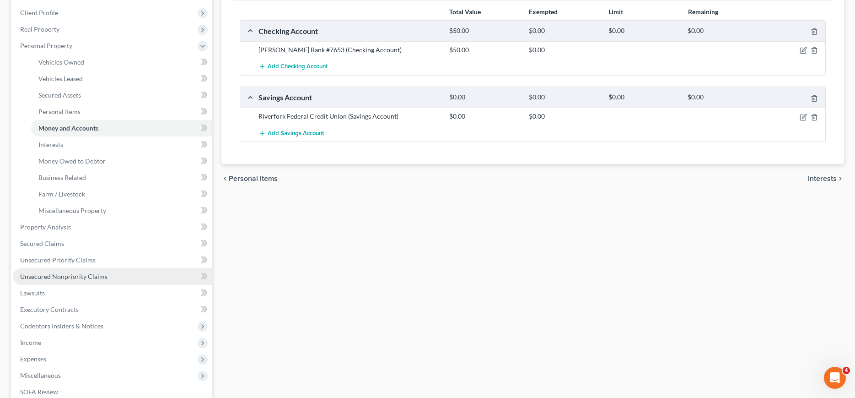
click at [54, 280] on link "Unsecured Nonpriority Claims" at bounding box center [113, 276] width 200 height 16
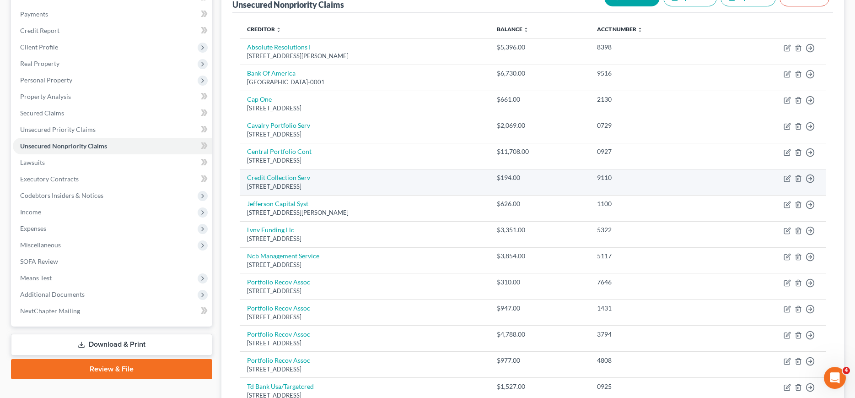
scroll to position [93, 0]
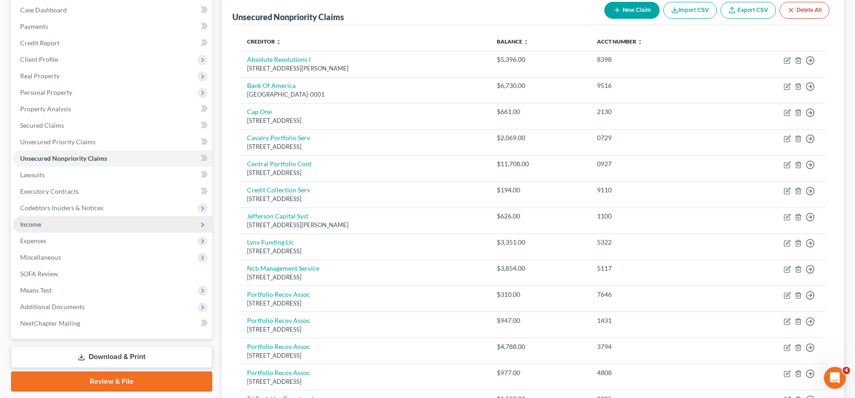
click at [34, 221] on span "Income" at bounding box center [30, 224] width 21 height 8
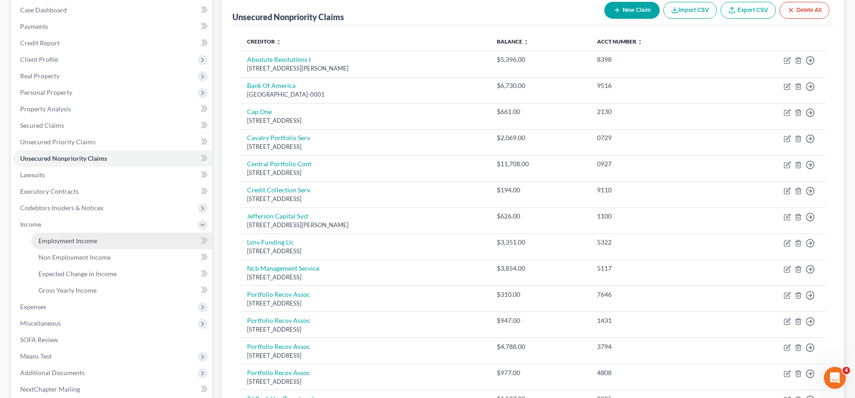
click at [49, 238] on span "Employment Income" at bounding box center [67, 241] width 59 height 8
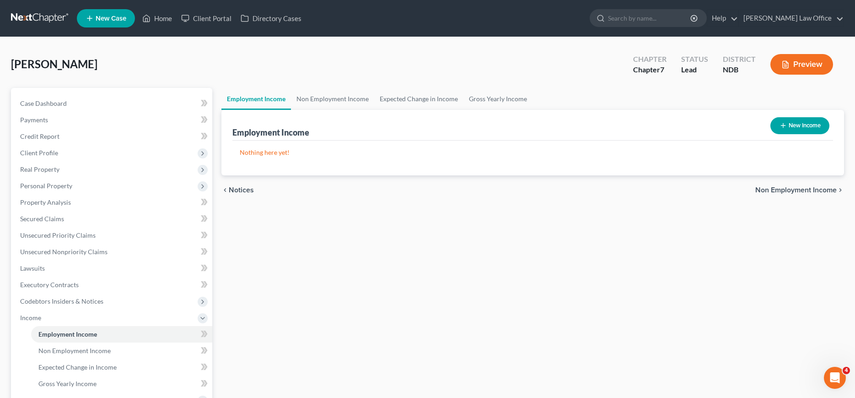
click at [809, 120] on button "New Income" at bounding box center [800, 125] width 59 height 17
select select "0"
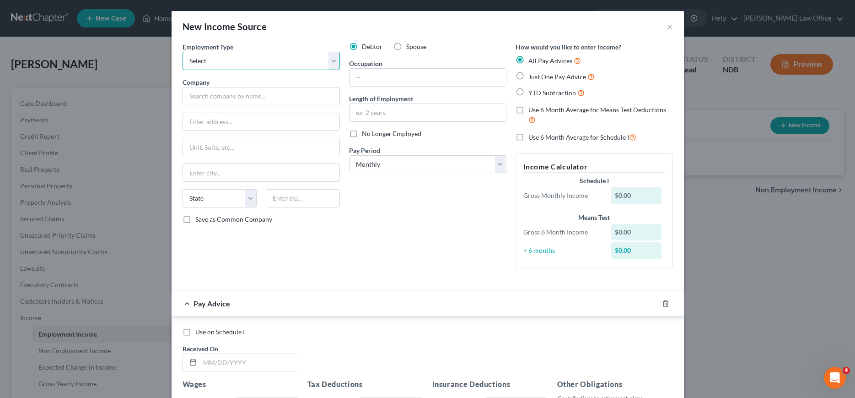
click at [183, 52] on select "Select Full or Part Time Employment Self Employment" at bounding box center [261, 61] width 157 height 18
select select "0"
click option "Full or Part Time Employment" at bounding box center [0, 0] width 0 height 0
click at [229, 92] on input "text" at bounding box center [261, 96] width 157 height 18
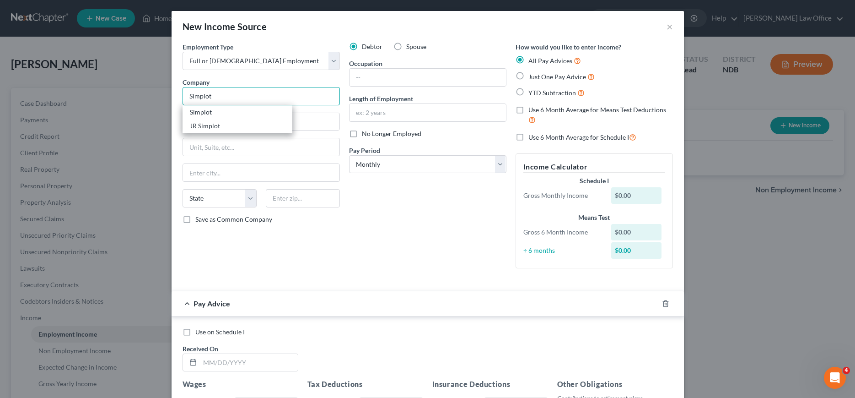
type input "Simplot"
type input "1099"
click at [241, 95] on input "Simplot" at bounding box center [261, 96] width 157 height 18
type input "S"
type input "JR Simplot"
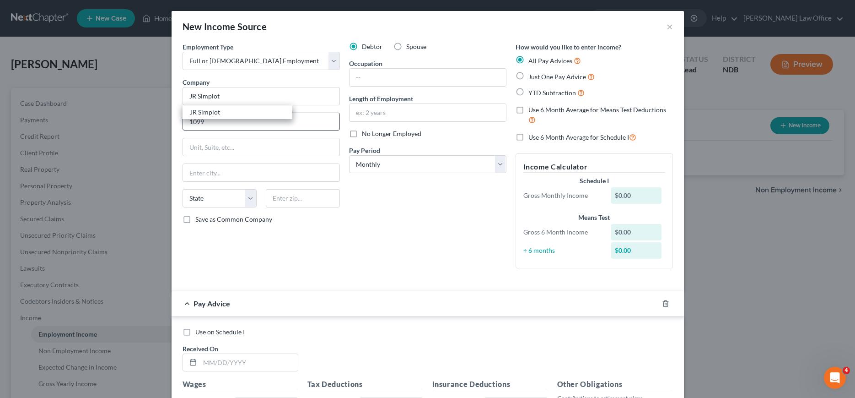
click at [196, 113] on div "JR Simplot" at bounding box center [237, 112] width 95 height 9
type input "1099 W Front St"
type input "Boise"
select select "13"
type input "83702"
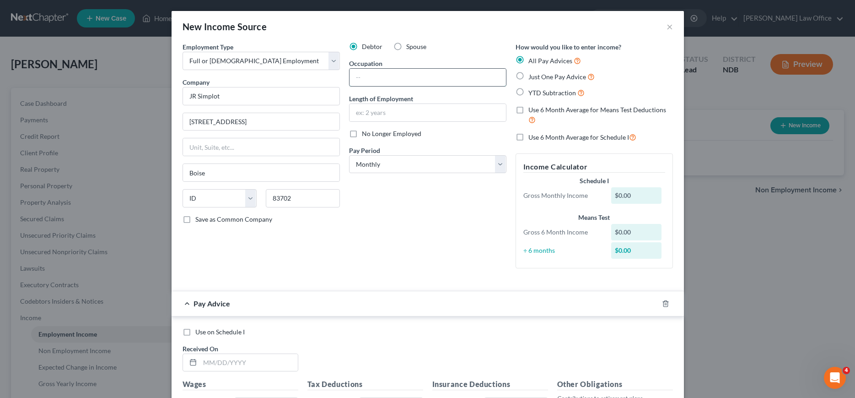
click at [386, 76] on input "text" at bounding box center [428, 77] width 157 height 17
type input "Labor"
type input "2.5 months"
click at [349, 155] on select "Select Monthly Twice Monthly Every Other Week Weekly" at bounding box center [427, 164] width 157 height 18
select select "2"
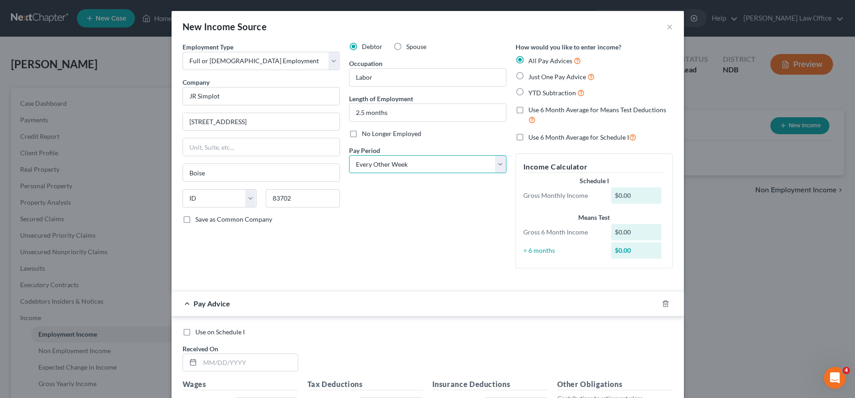
click option "Every Other Week" at bounding box center [0, 0] width 0 height 0
click at [529, 76] on label "Just One Pay Advice" at bounding box center [562, 76] width 66 height 11
click at [532, 76] on input "Just One Pay Advice" at bounding box center [535, 74] width 6 height 6
radio input "true"
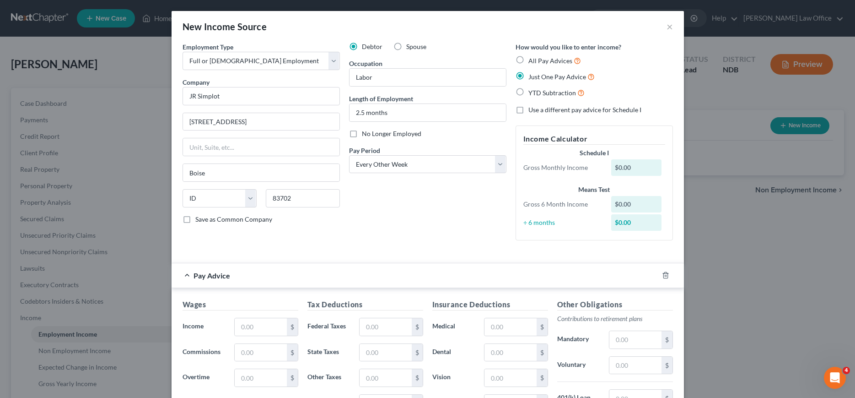
scroll to position [164, 0]
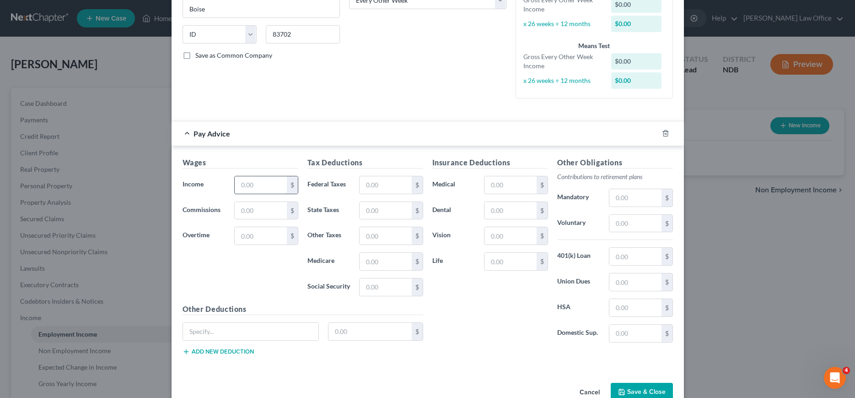
click at [269, 185] on input "text" at bounding box center [261, 184] width 52 height 17
type input "2,064.48"
type input "159.18"
type input "0.00"
type input "28.71"
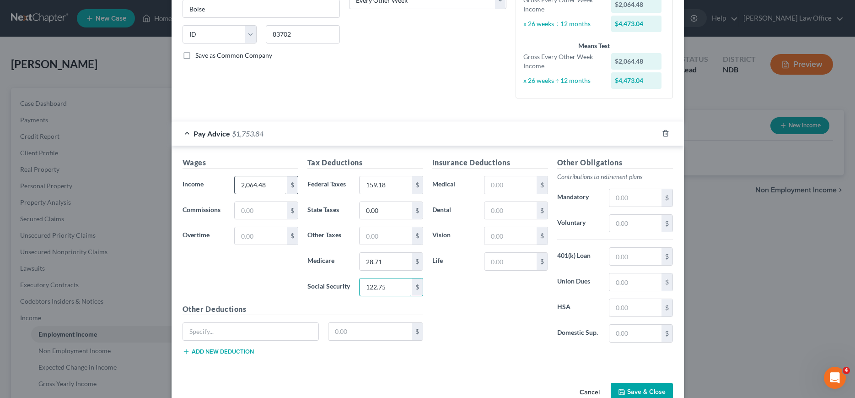
type input "122.75"
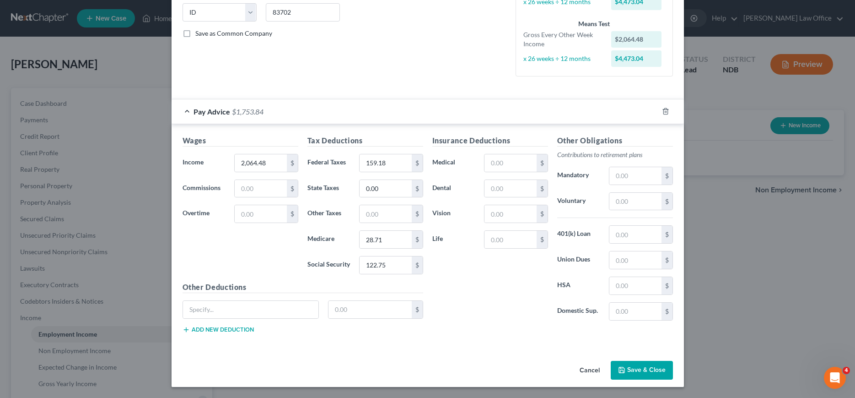
click at [632, 366] on button "Save & Close" at bounding box center [642, 370] width 62 height 19
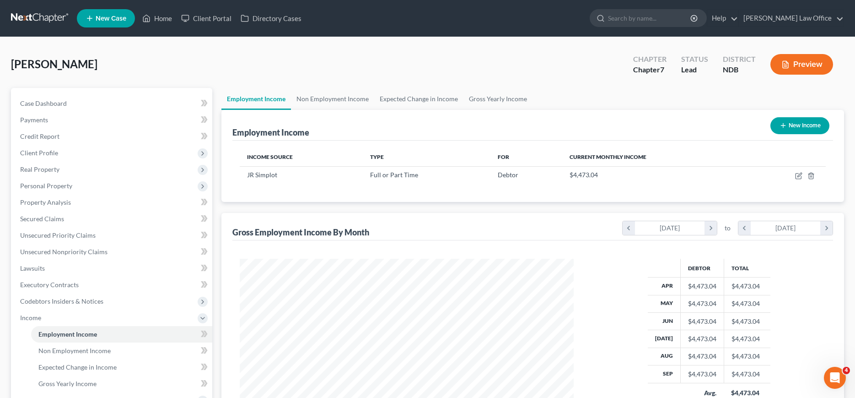
scroll to position [93, 0]
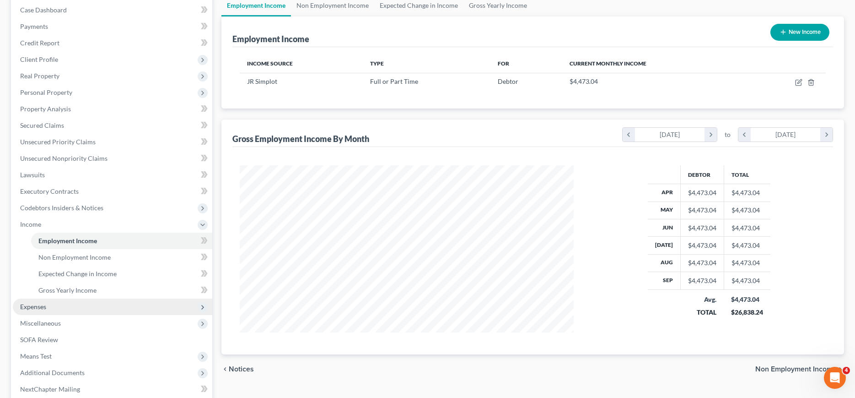
click at [28, 305] on span "Expenses" at bounding box center [33, 307] width 26 height 8
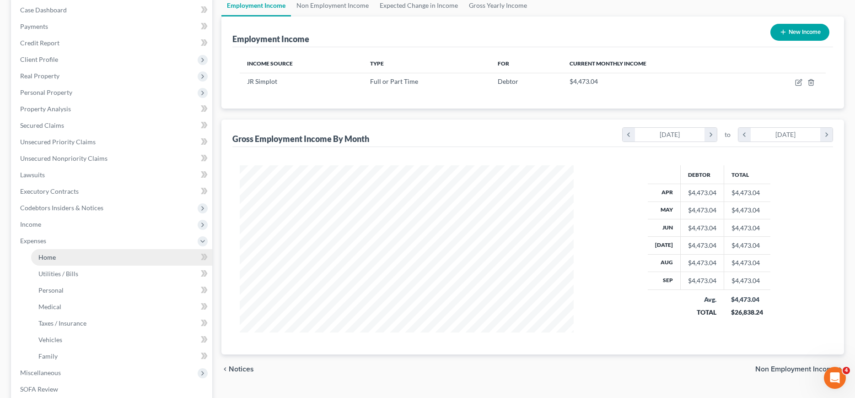
click at [54, 254] on span "Home" at bounding box center [46, 257] width 17 height 8
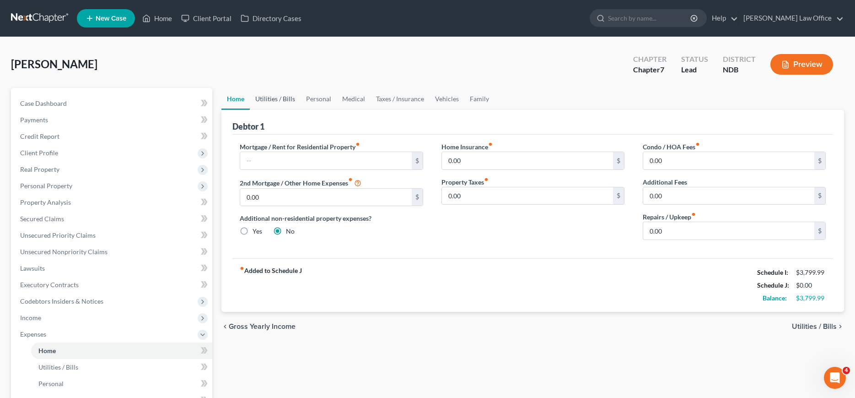
click at [270, 99] on link "Utilities / Bills" at bounding box center [275, 99] width 51 height 22
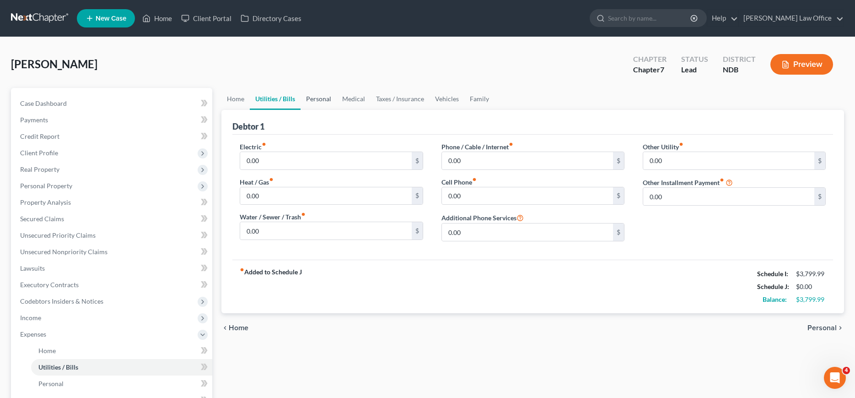
click at [328, 101] on link "Personal" at bounding box center [319, 99] width 36 height 22
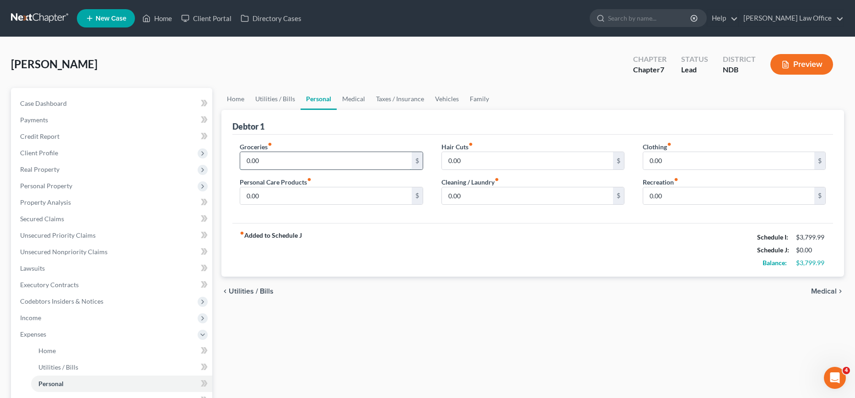
click at [303, 163] on input "0.00" at bounding box center [325, 160] width 171 height 17
type input "550.00"
type input "45.00"
type input "10.00"
type input "30.00"
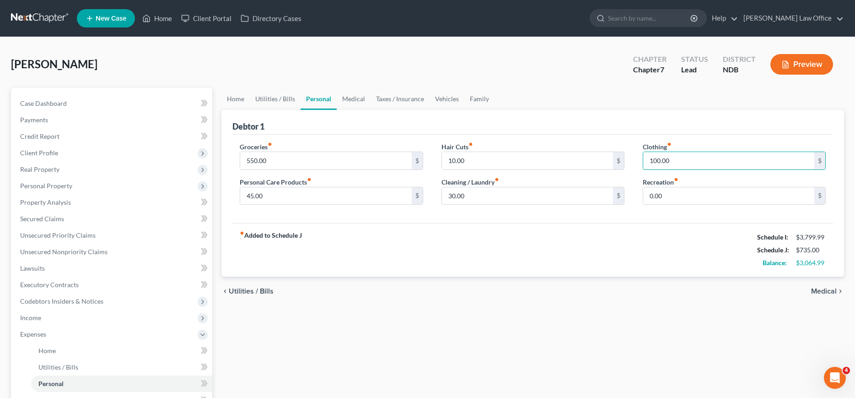
type input "100.00"
type input "95.00"
click at [346, 99] on link "Medical" at bounding box center [354, 99] width 34 height 22
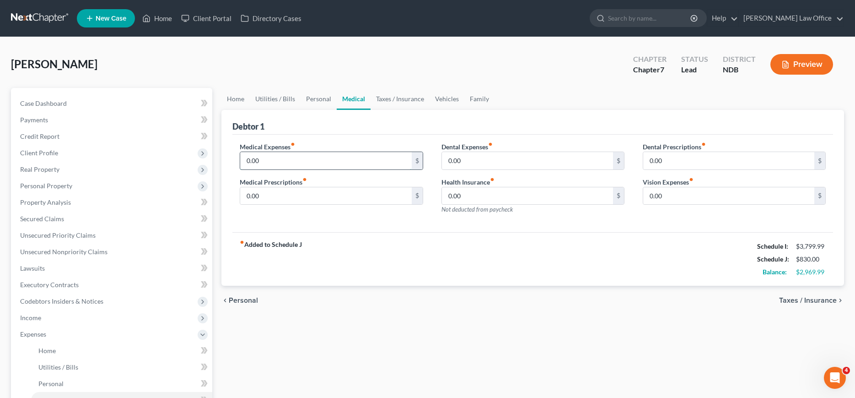
click at [305, 160] on input "0.00" at bounding box center [325, 160] width 171 height 17
type input "0"
type input "100.00"
type input "15.00"
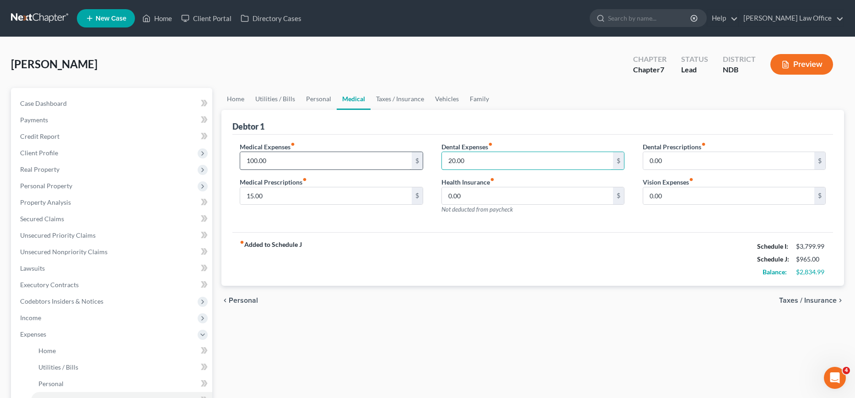
type input "20.00"
type input "200.00"
click at [444, 97] on link "Vehicles" at bounding box center [447, 99] width 35 height 22
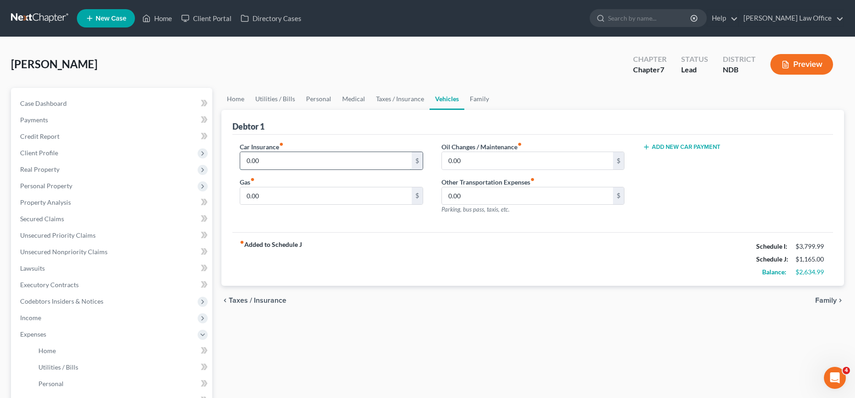
click at [302, 154] on input "0.00" at bounding box center [325, 160] width 171 height 17
type input "50.00"
type input "100.00"
type input "75.00"
click at [349, 98] on link "Medical" at bounding box center [354, 99] width 34 height 22
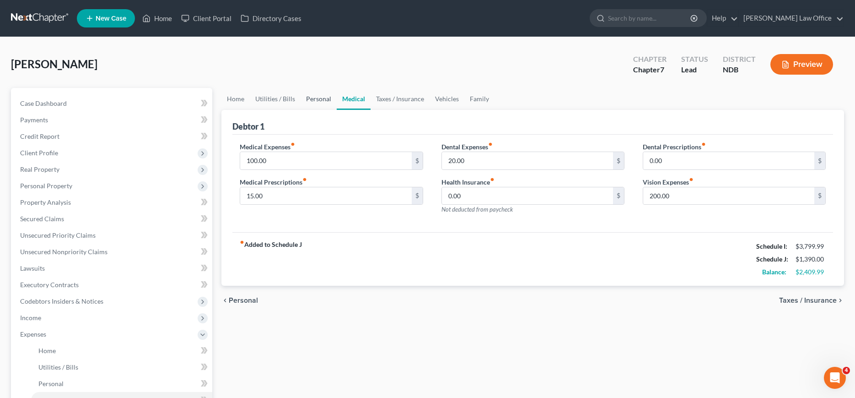
click at [320, 98] on link "Personal" at bounding box center [319, 99] width 36 height 22
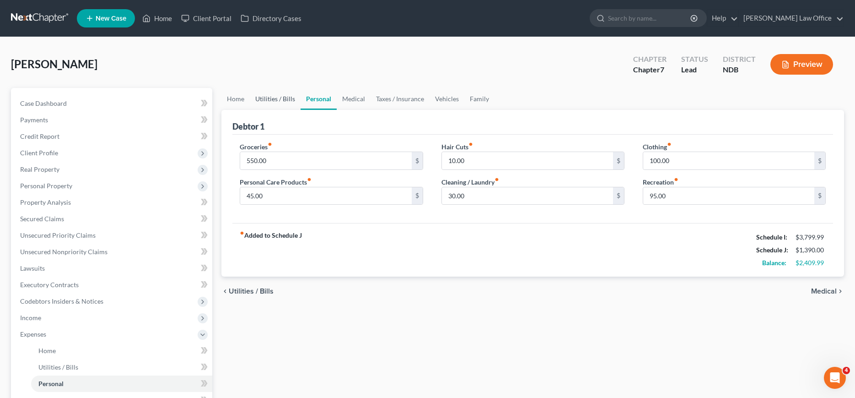
click at [280, 98] on link "Utilities / Bills" at bounding box center [275, 99] width 51 height 22
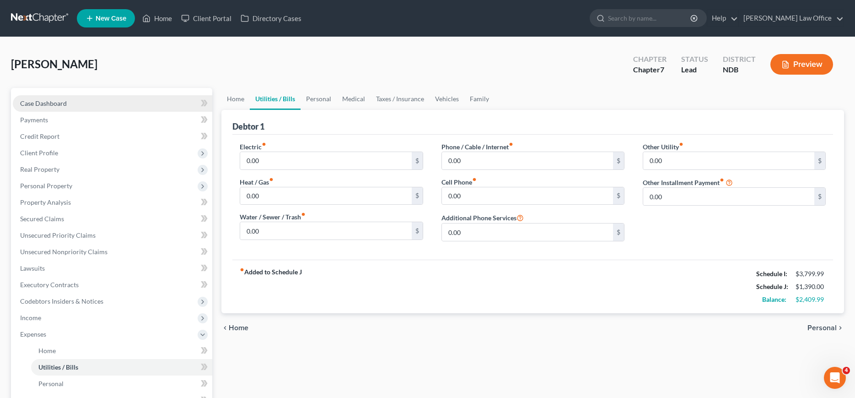
click at [53, 101] on span "Case Dashboard" at bounding box center [43, 103] width 47 height 8
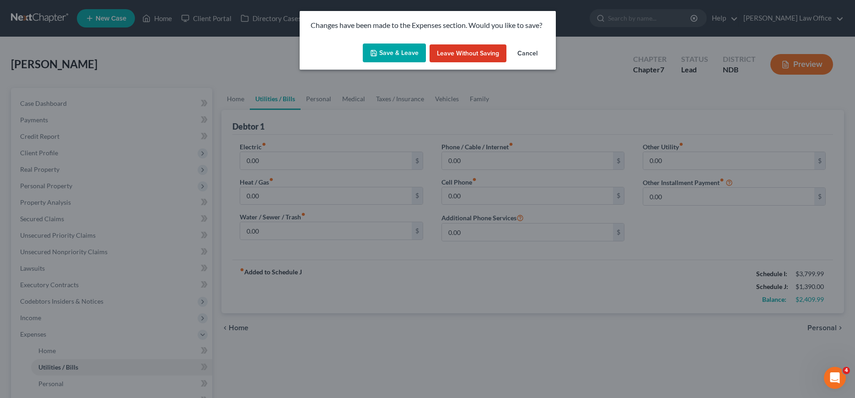
click at [385, 51] on button "Save & Leave" at bounding box center [394, 52] width 63 height 19
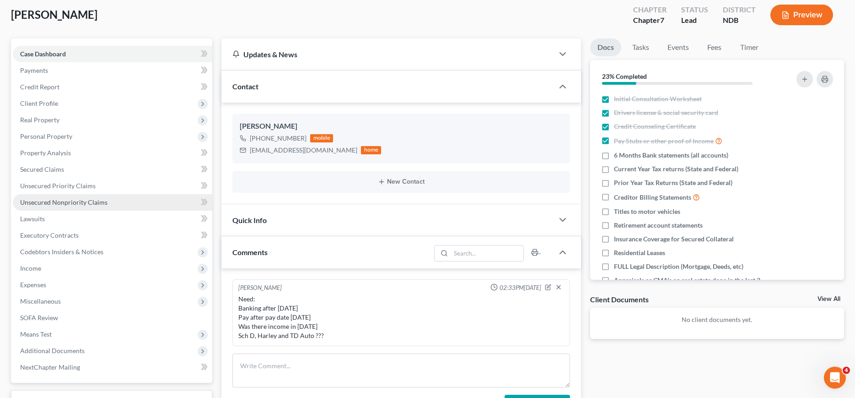
scroll to position [93, 0]
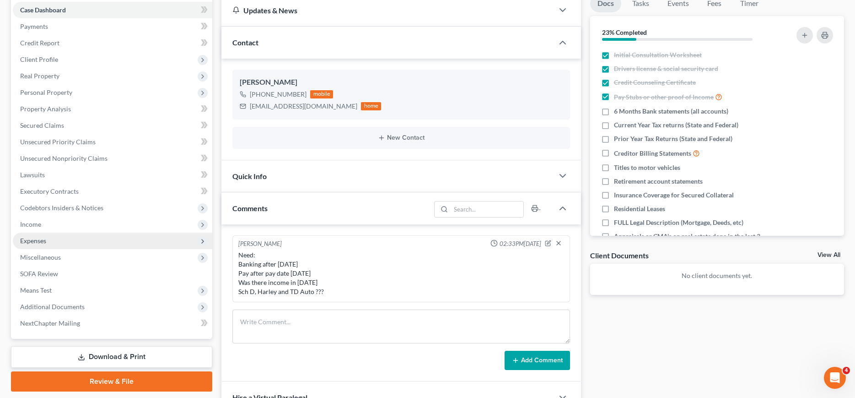
click at [23, 241] on span "Expenses" at bounding box center [33, 241] width 26 height 8
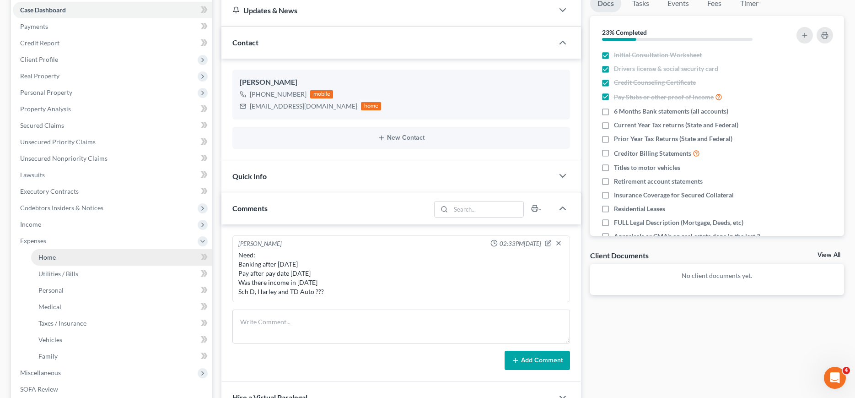
click at [46, 254] on span "Home" at bounding box center [46, 257] width 17 height 8
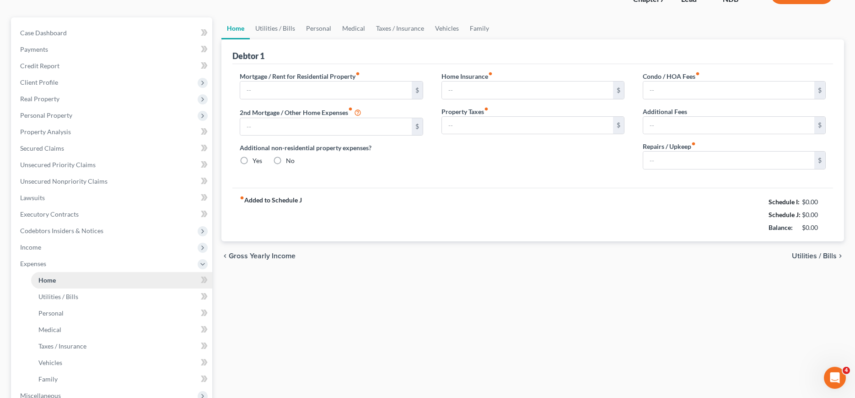
type input "0.00"
radio input "true"
type input "0.00"
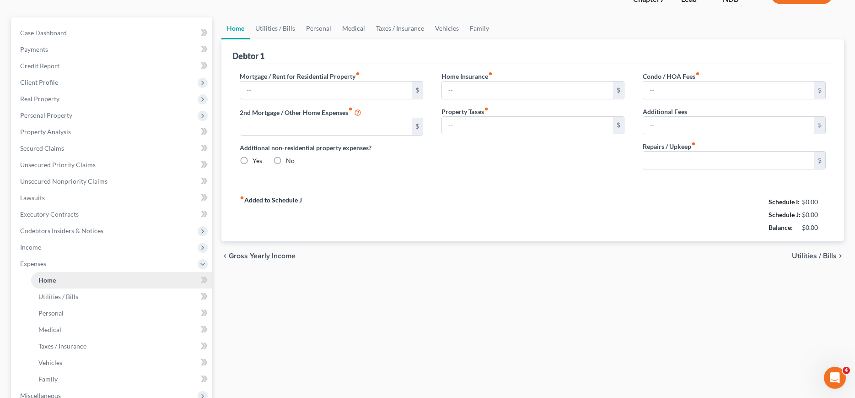
type input "0.00"
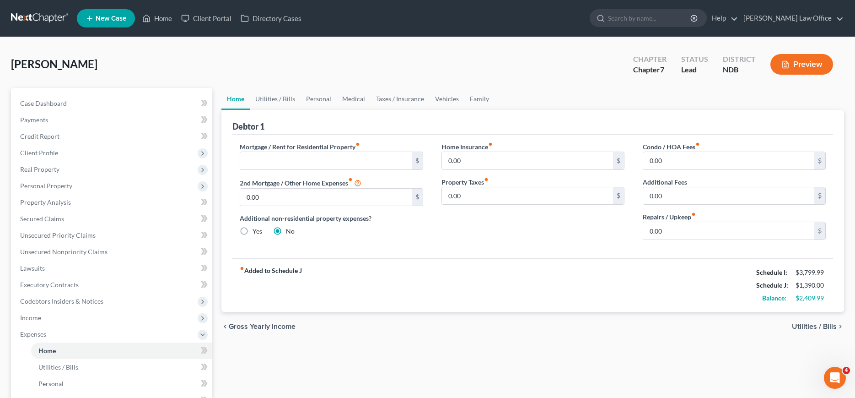
click at [438, 346] on div "Home Utilities / Bills Personal Medical Taxes / Insurance Vehicles Family Debto…" at bounding box center [533, 344] width 632 height 512
click at [324, 158] on input "text" at bounding box center [325, 160] width 171 height 17
click at [277, 98] on link "Utilities / Bills" at bounding box center [275, 99] width 51 height 22
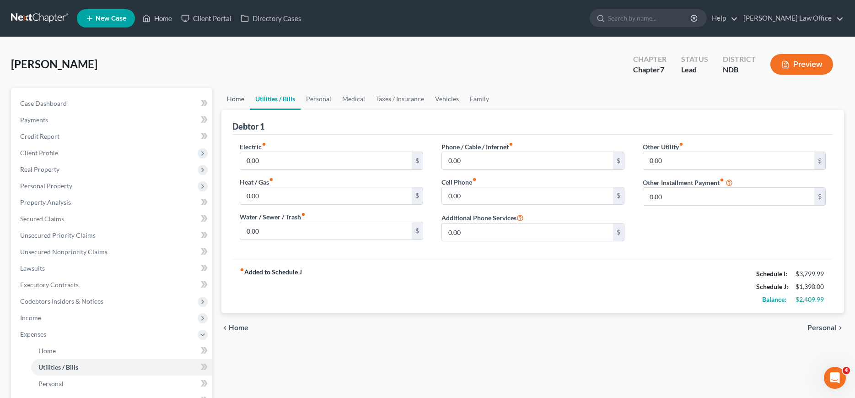
click at [234, 97] on link "Home" at bounding box center [236, 99] width 28 height 22
